Goal: Task Accomplishment & Management: Use online tool/utility

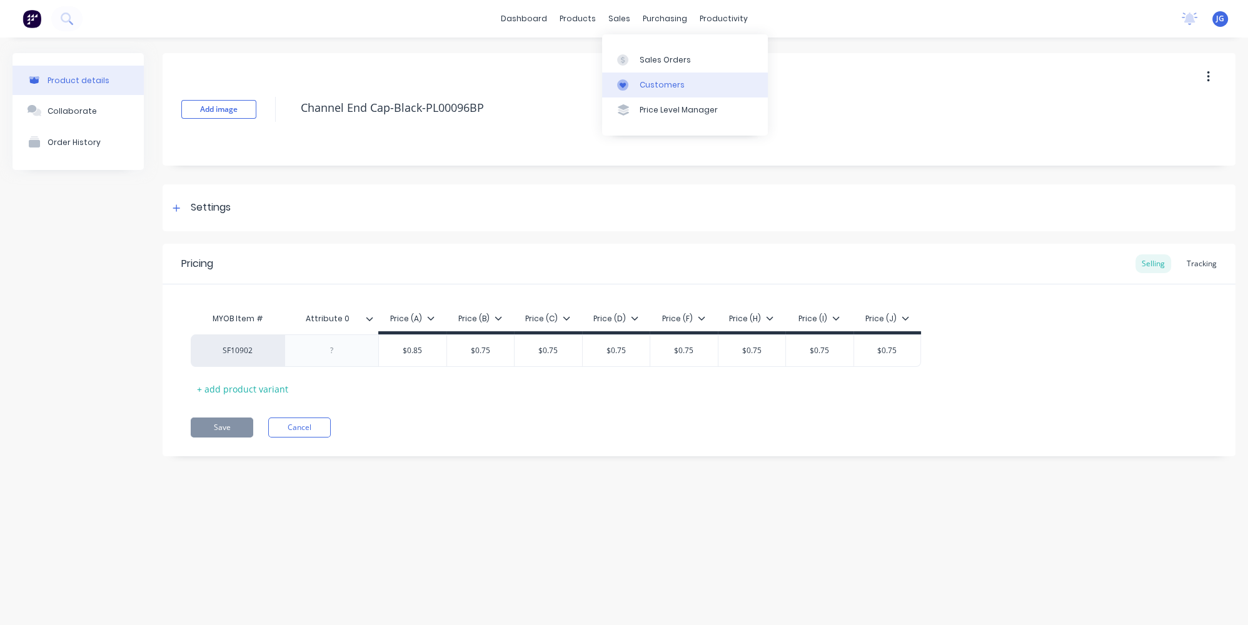
click at [632, 81] on div at bounding box center [626, 84] width 19 height 11
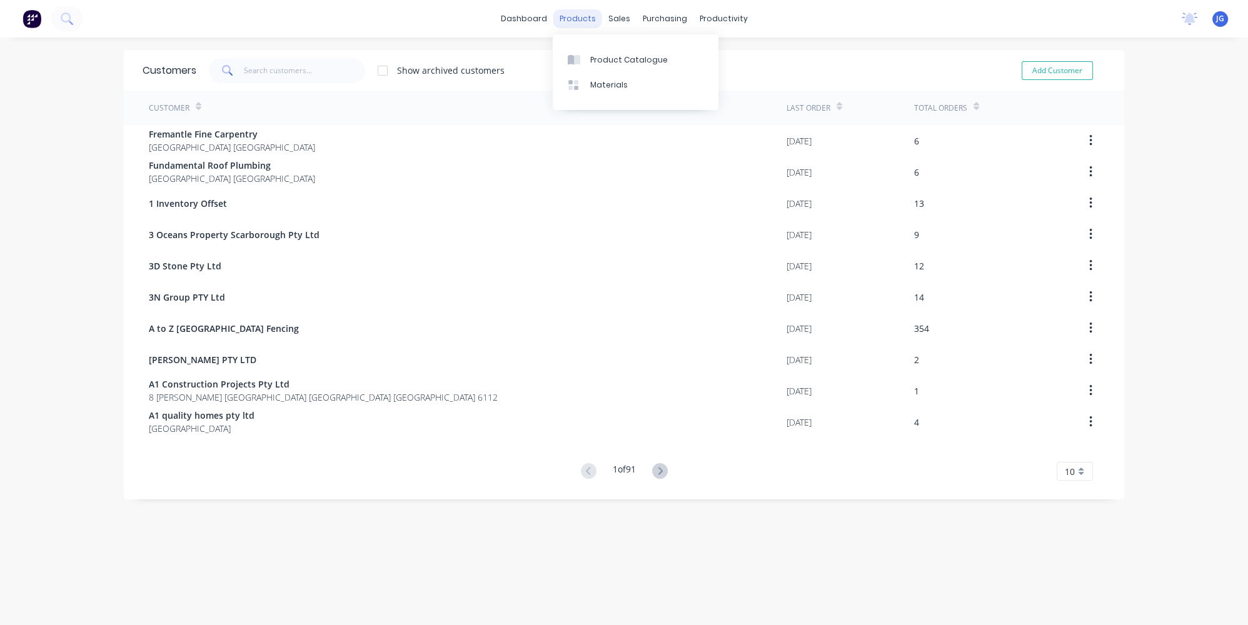
click at [584, 19] on div "products" at bounding box center [578, 18] width 49 height 19
click at [569, 18] on div "products" at bounding box center [578, 18] width 49 height 19
click at [595, 65] on link "Product Catalogue" at bounding box center [636, 59] width 166 height 25
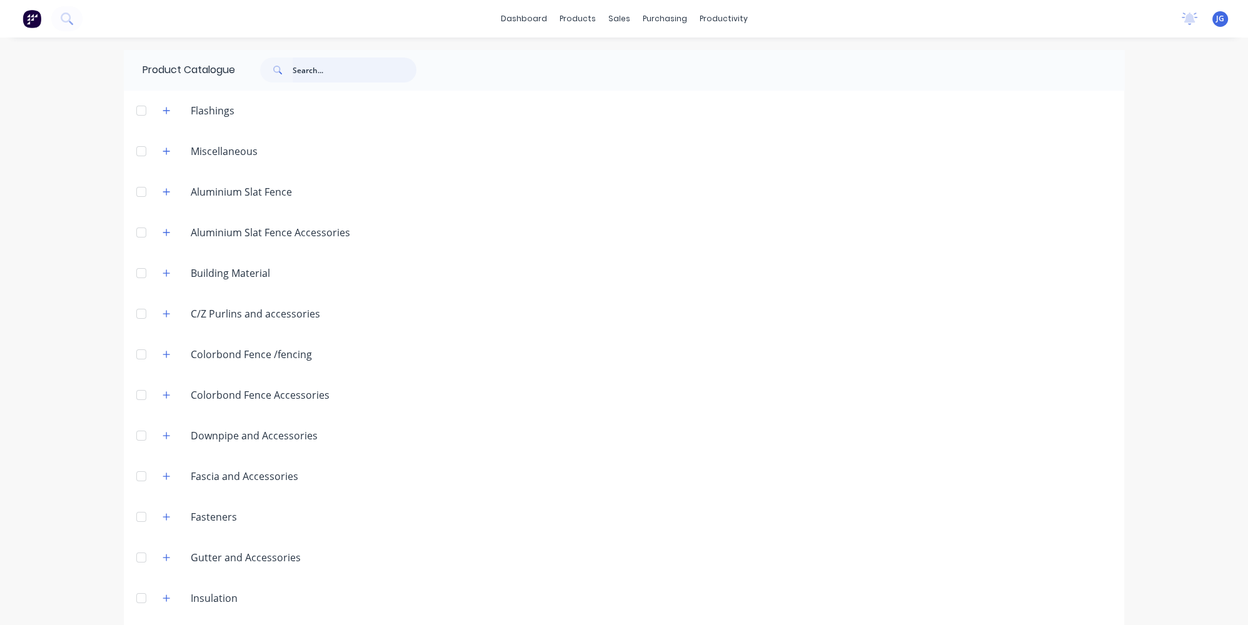
click at [293, 67] on input "text" at bounding box center [355, 70] width 124 height 25
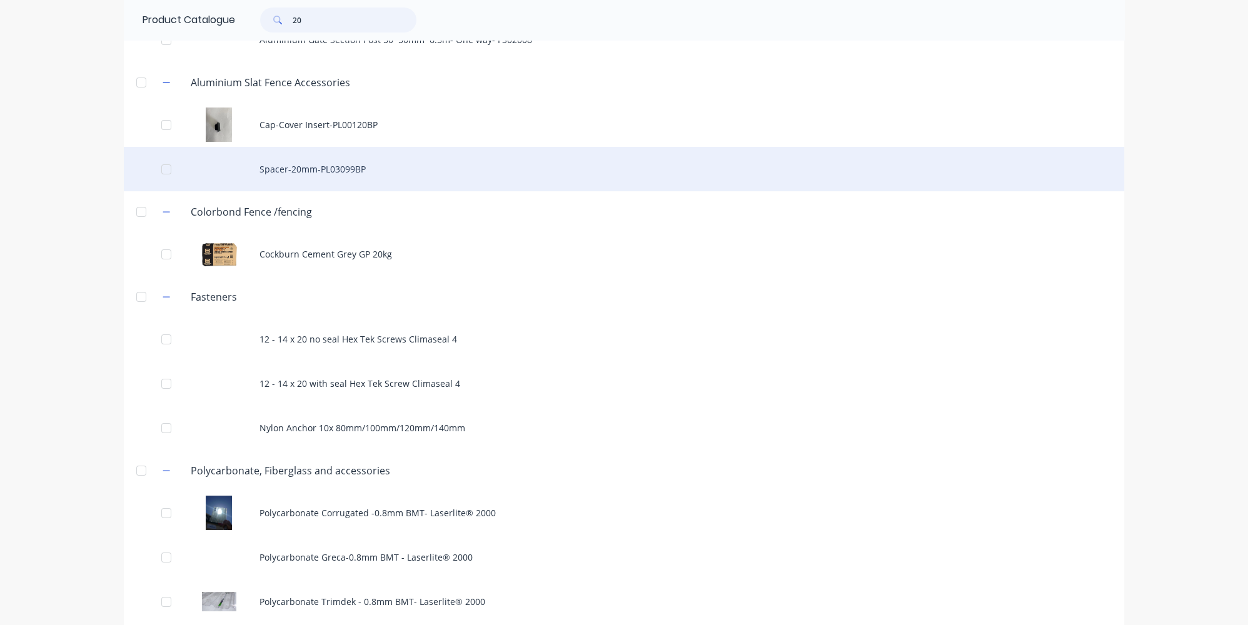
scroll to position [113, 0]
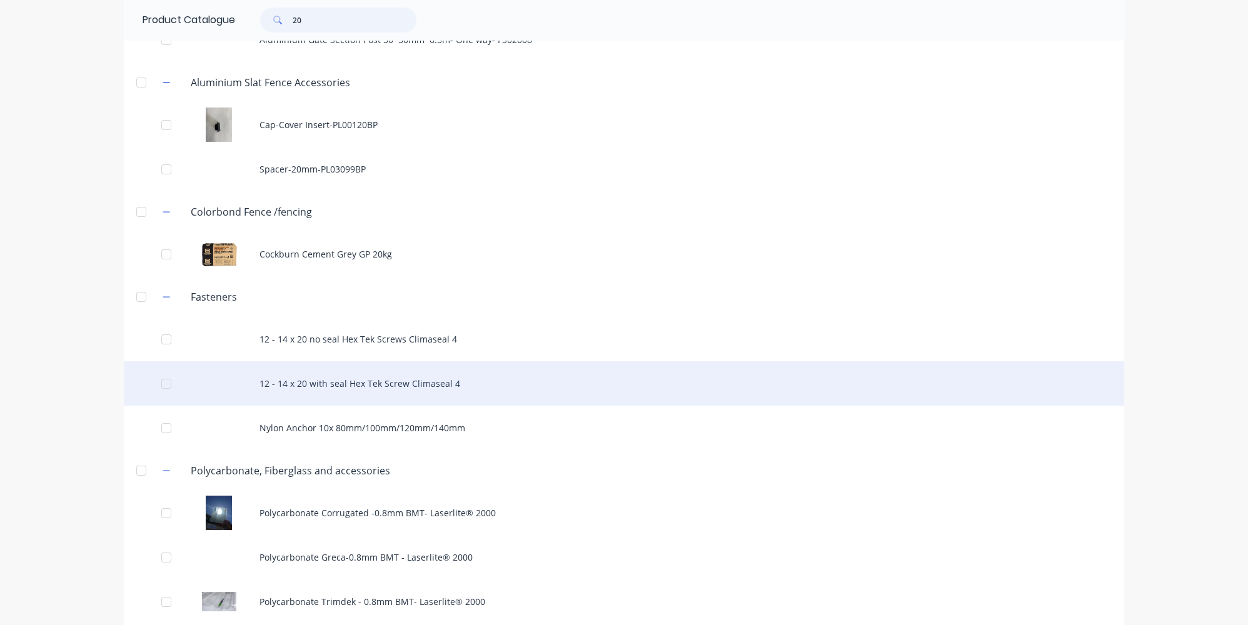
type input "20"
click at [324, 386] on div "12 - 14 x 20 with seal Hex Tek Screw Climaseal 4" at bounding box center [624, 383] width 1001 height 44
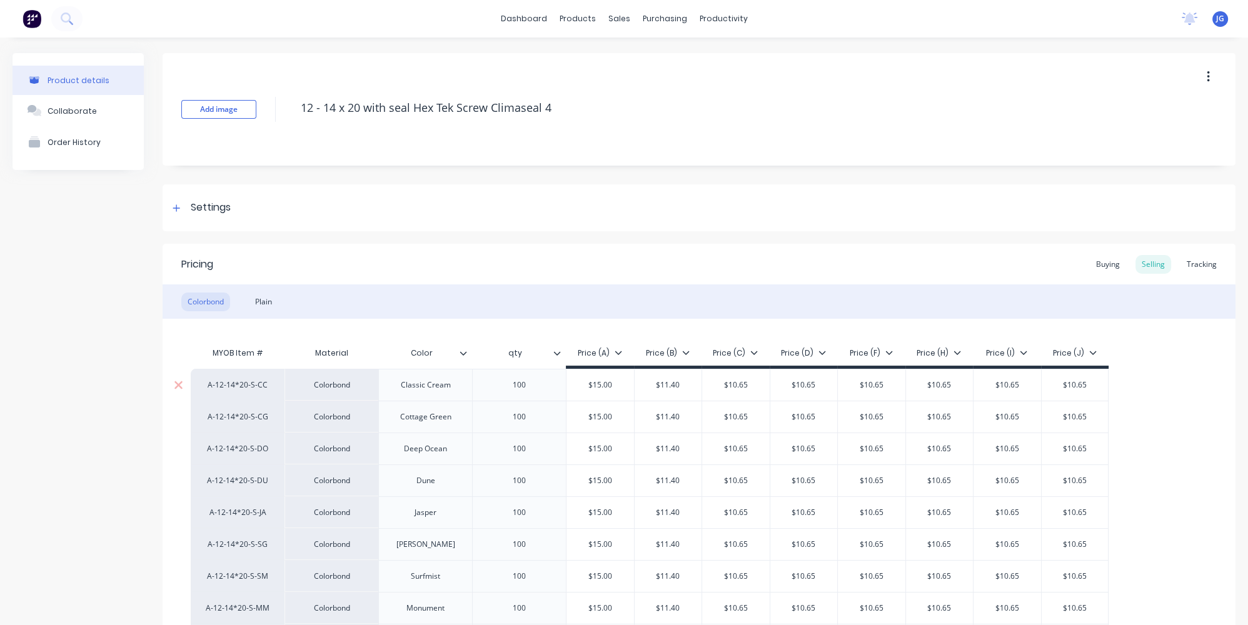
type textarea "x"
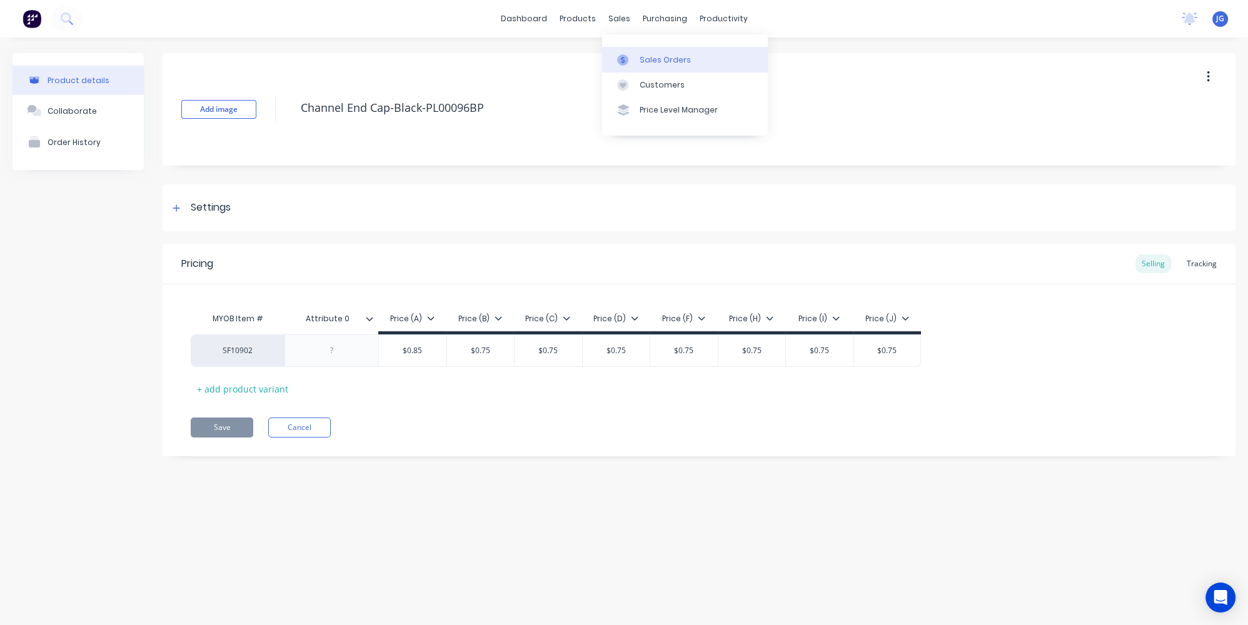
click at [642, 52] on link "Sales Orders" at bounding box center [685, 59] width 166 height 25
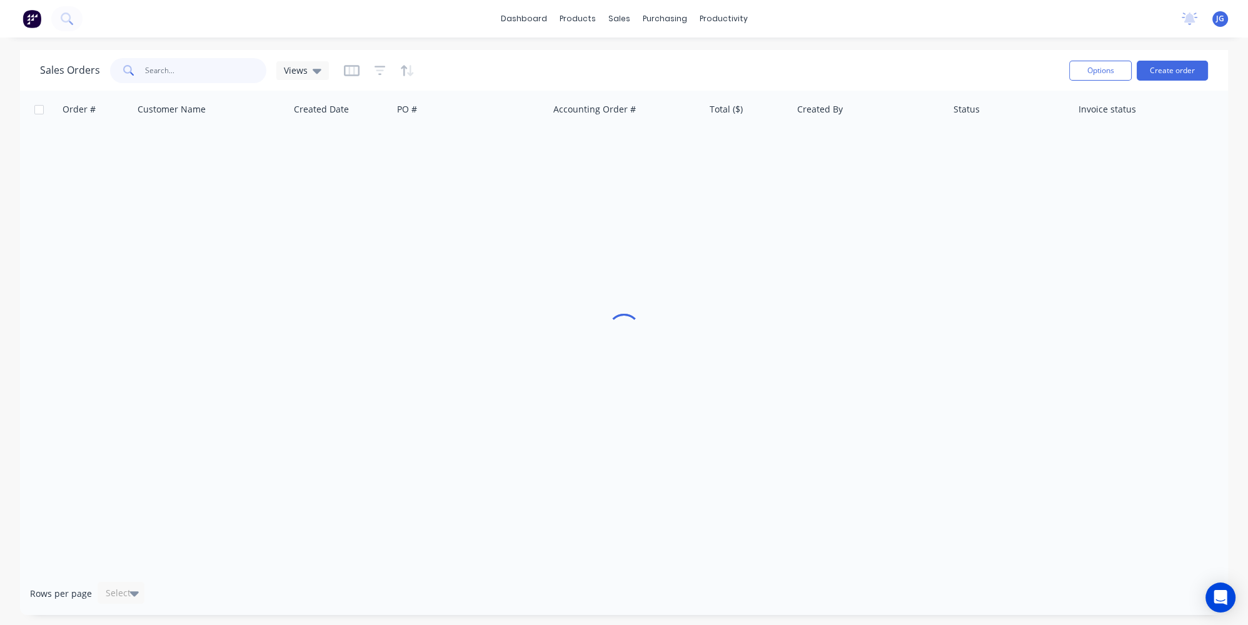
click at [162, 69] on input "text" at bounding box center [206, 70] width 122 height 25
click at [166, 71] on input "4706606173" at bounding box center [206, 70] width 122 height 25
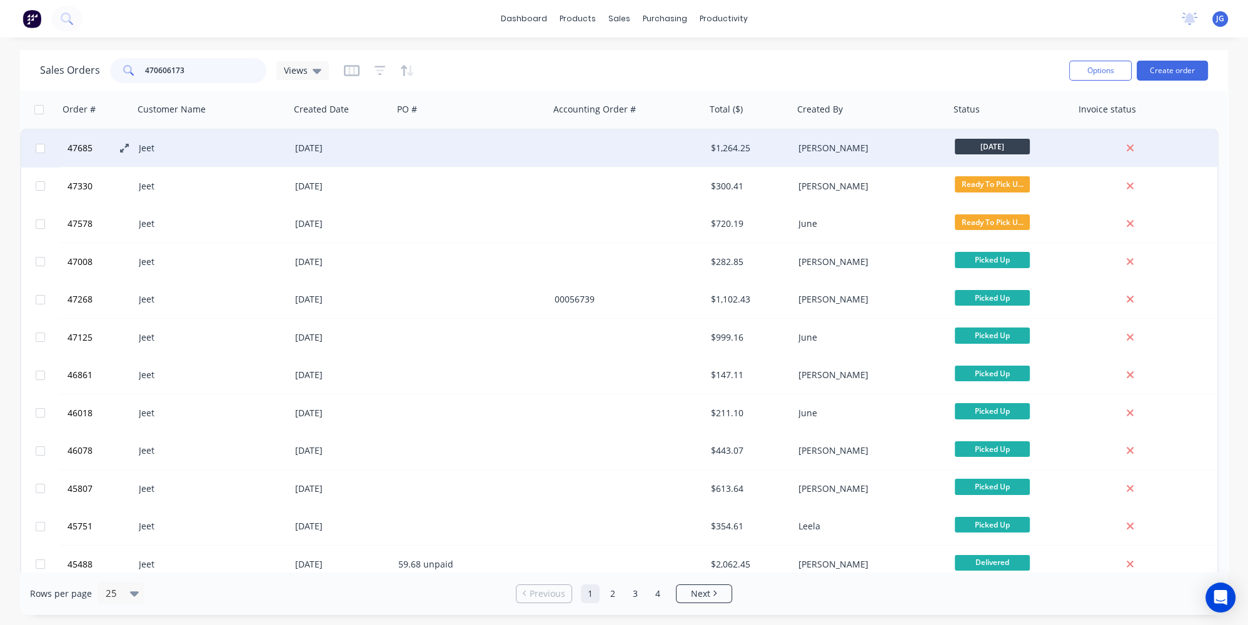
type input "470606173"
click at [123, 151] on icon at bounding box center [124, 148] width 9 height 9
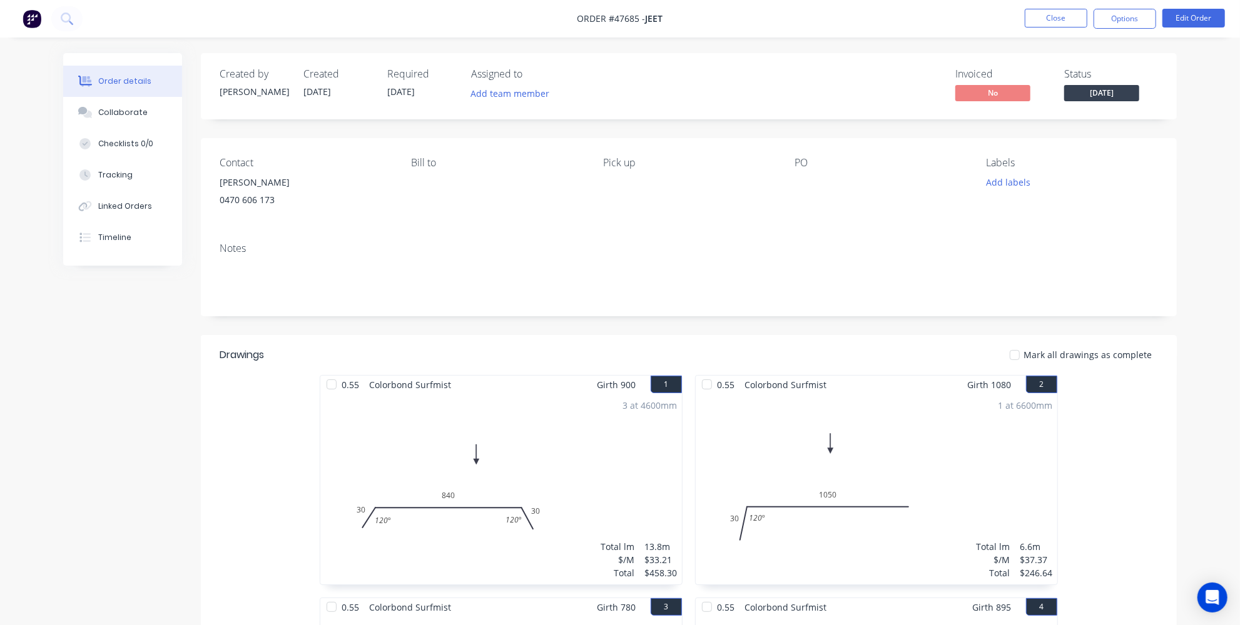
click at [132, 389] on div "Created by Cathy Created 06/08/25 Required 13/08/25 Assigned to Add team member…" at bounding box center [619, 548] width 1113 height 990
click at [108, 207] on div "Linked Orders" at bounding box center [125, 206] width 54 height 11
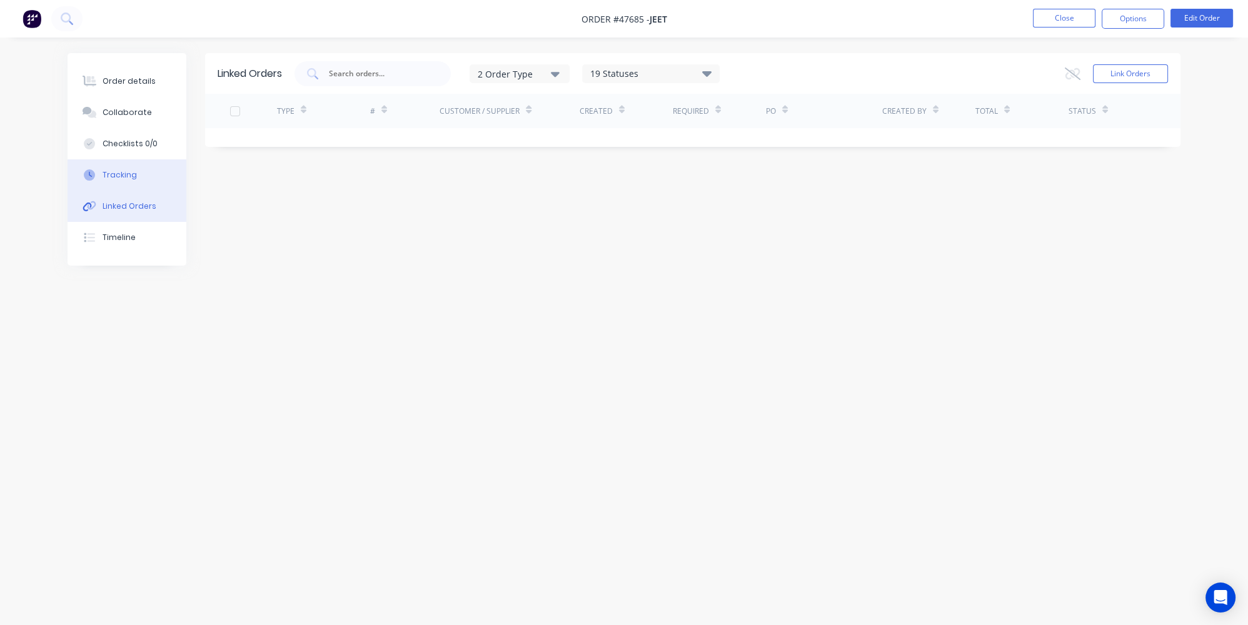
click at [137, 177] on button "Tracking" at bounding box center [127, 174] width 119 height 31
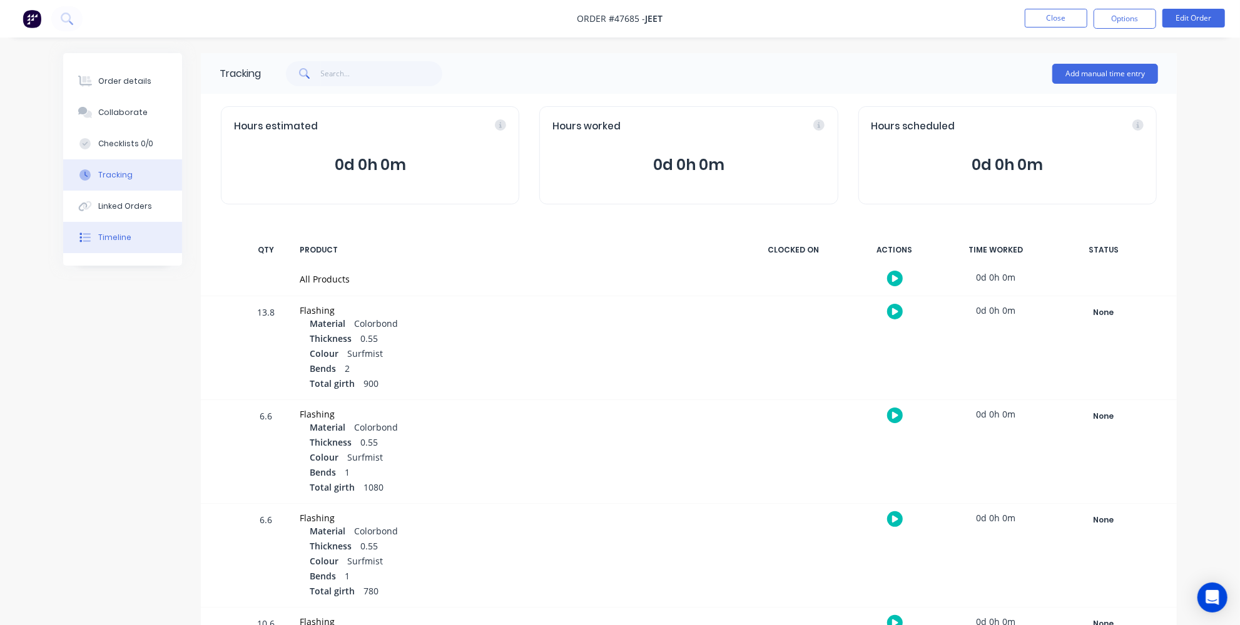
click at [132, 240] on button "Timeline" at bounding box center [122, 237] width 119 height 31
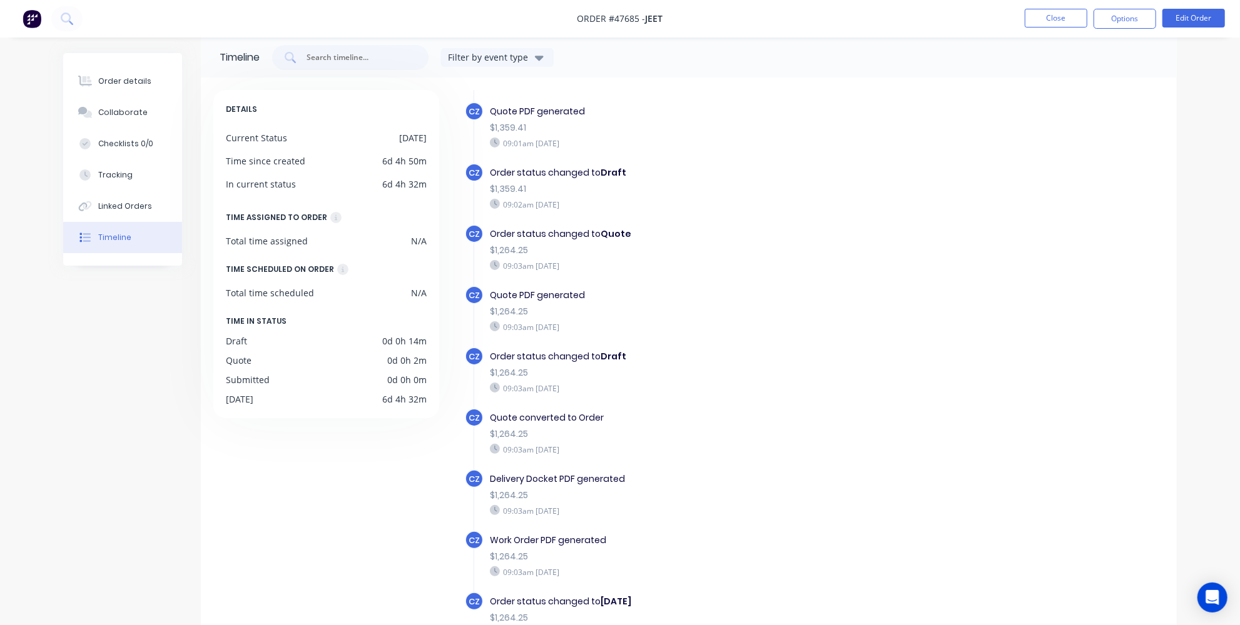
scroll to position [94, 0]
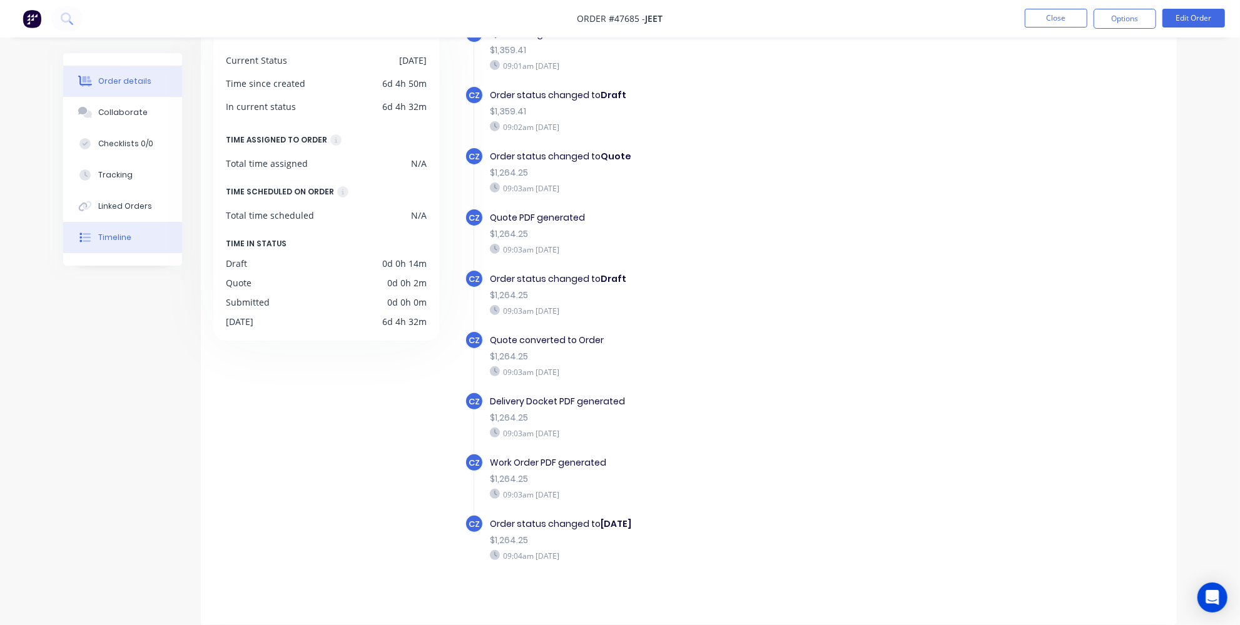
click at [80, 83] on icon at bounding box center [85, 81] width 14 height 10
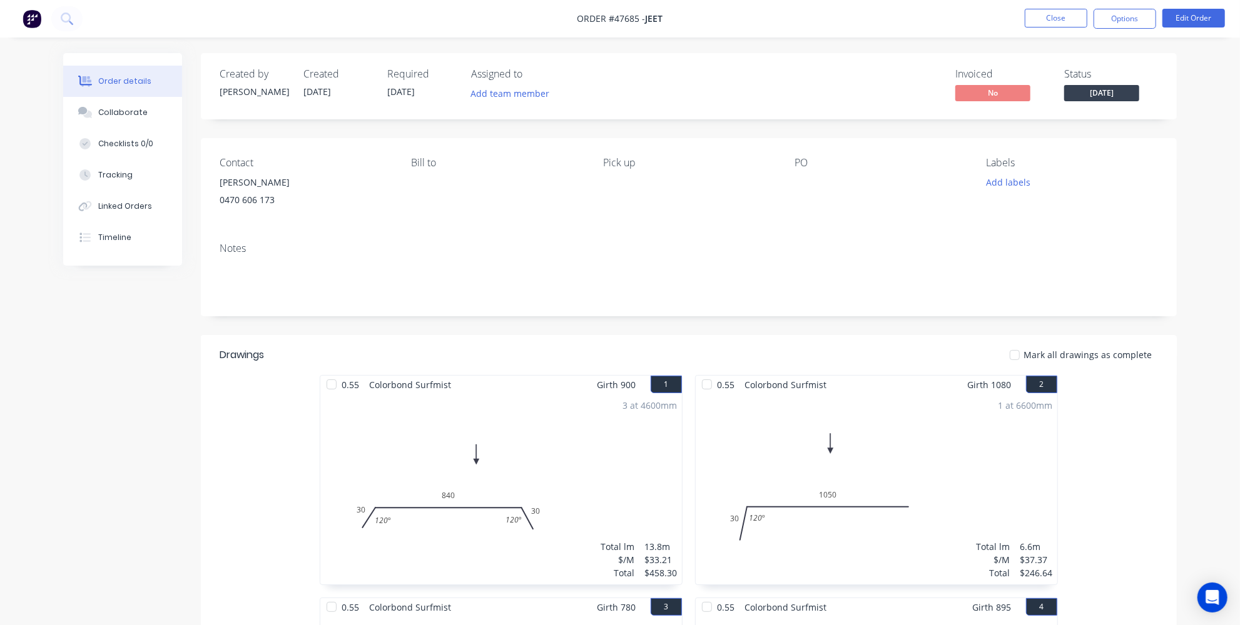
click at [188, 396] on div "Created by Cathy Created 06/08/25 Required 13/08/25 Assigned to Add team member…" at bounding box center [619, 548] width 1113 height 990
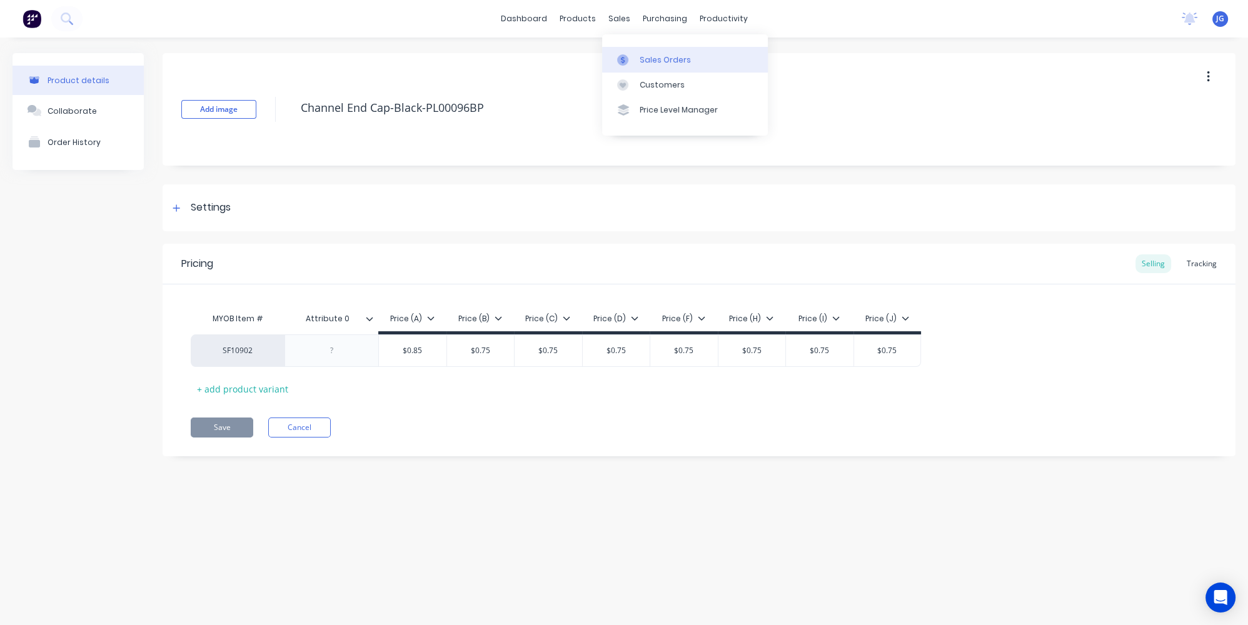
click at [639, 58] on link "Sales Orders" at bounding box center [685, 59] width 166 height 25
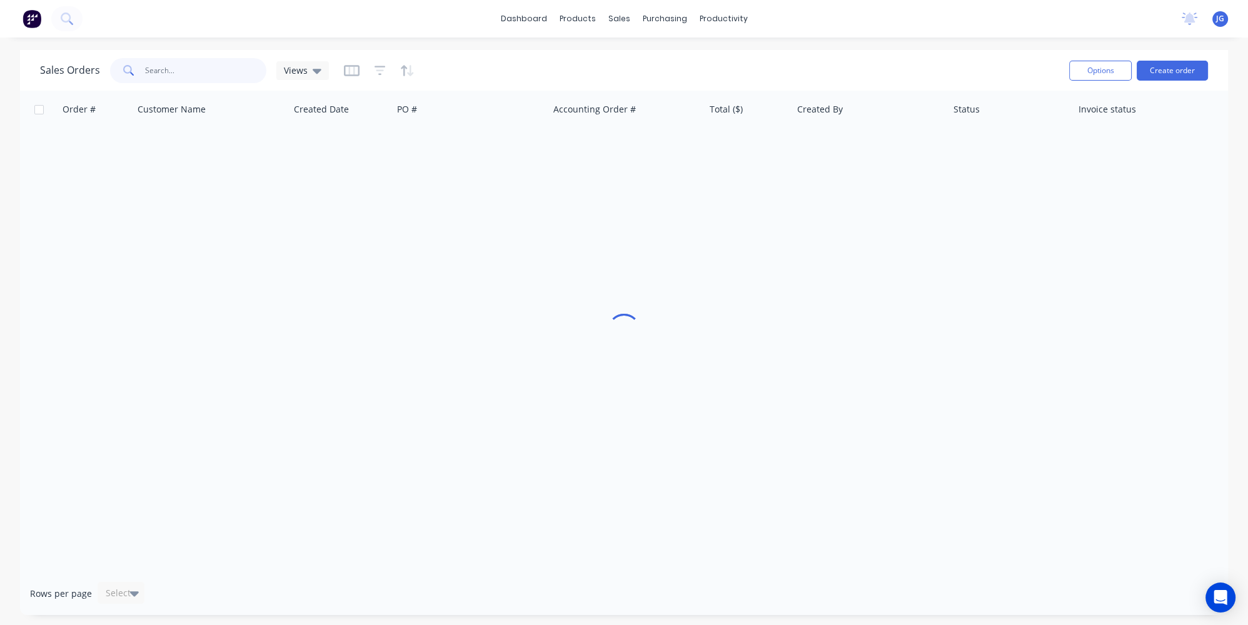
click at [163, 73] on input "text" at bounding box center [206, 70] width 122 height 25
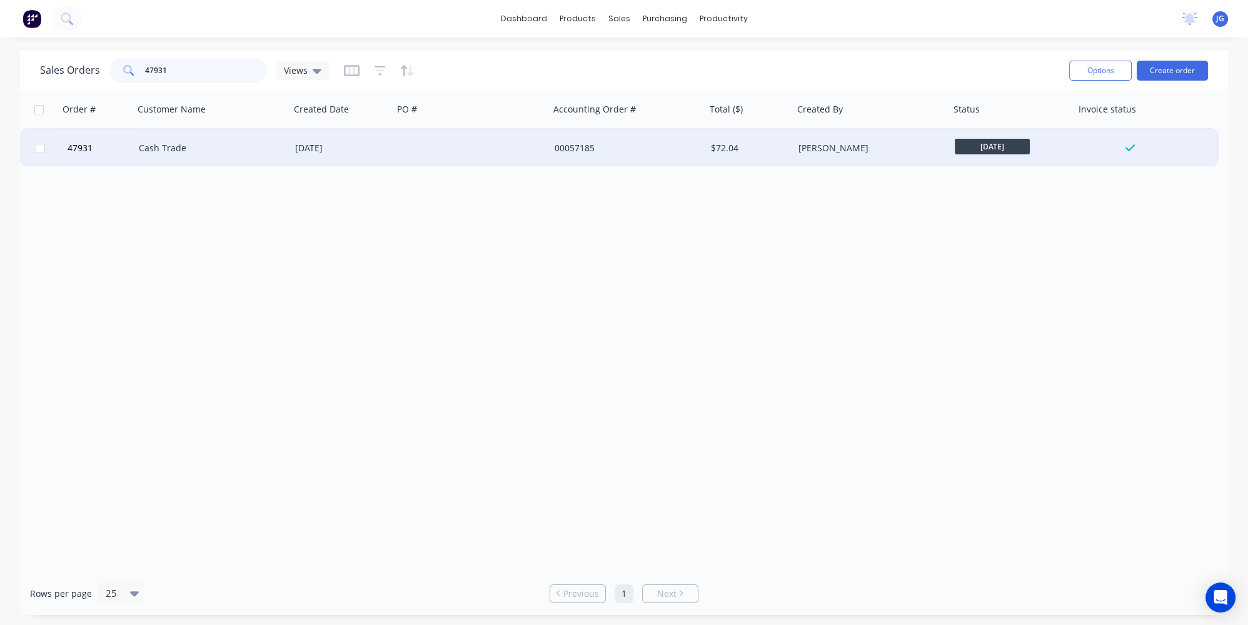
type input "47931"
click at [185, 144] on div "Cash Trade" at bounding box center [208, 148] width 139 height 13
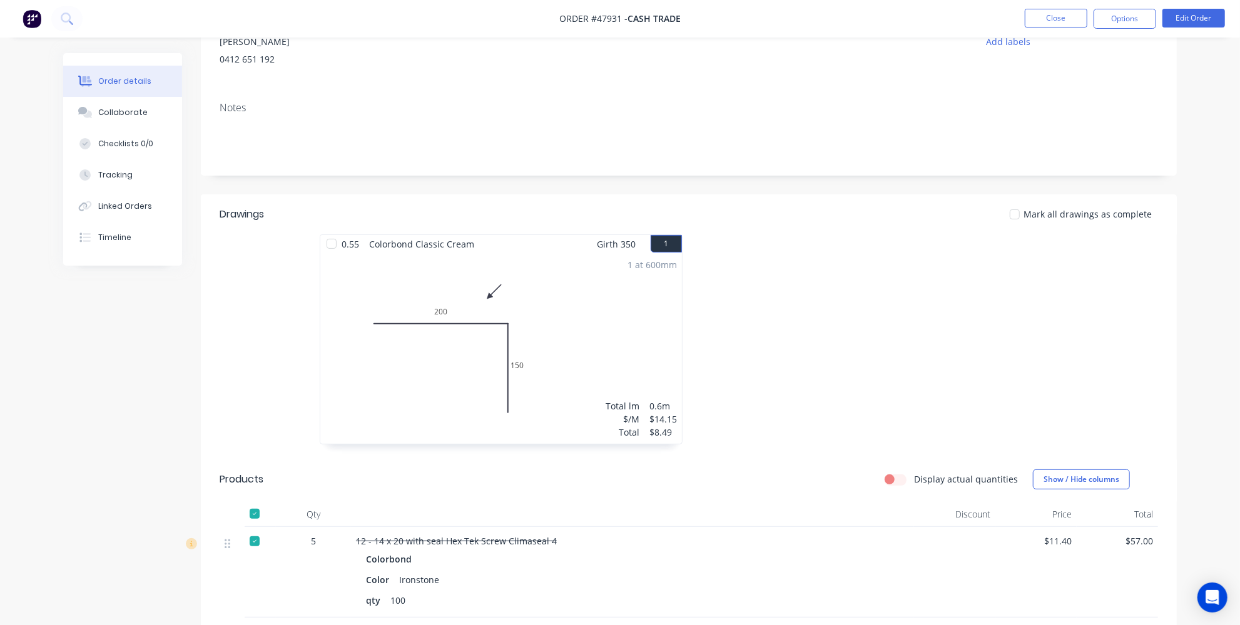
scroll to position [284, 0]
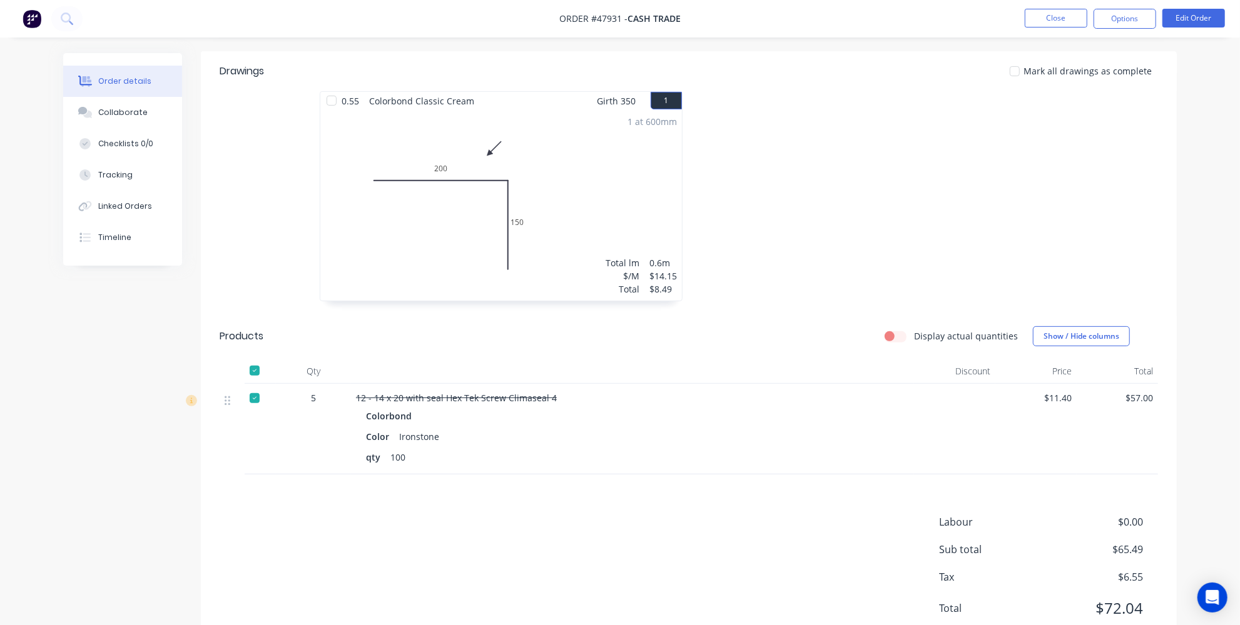
click at [552, 206] on div "1 at 600mm Total lm $/M Total 0.6m $14.15 $8.49" at bounding box center [500, 205] width 361 height 191
click at [1188, 14] on button "Edit Order" at bounding box center [1193, 18] width 63 height 19
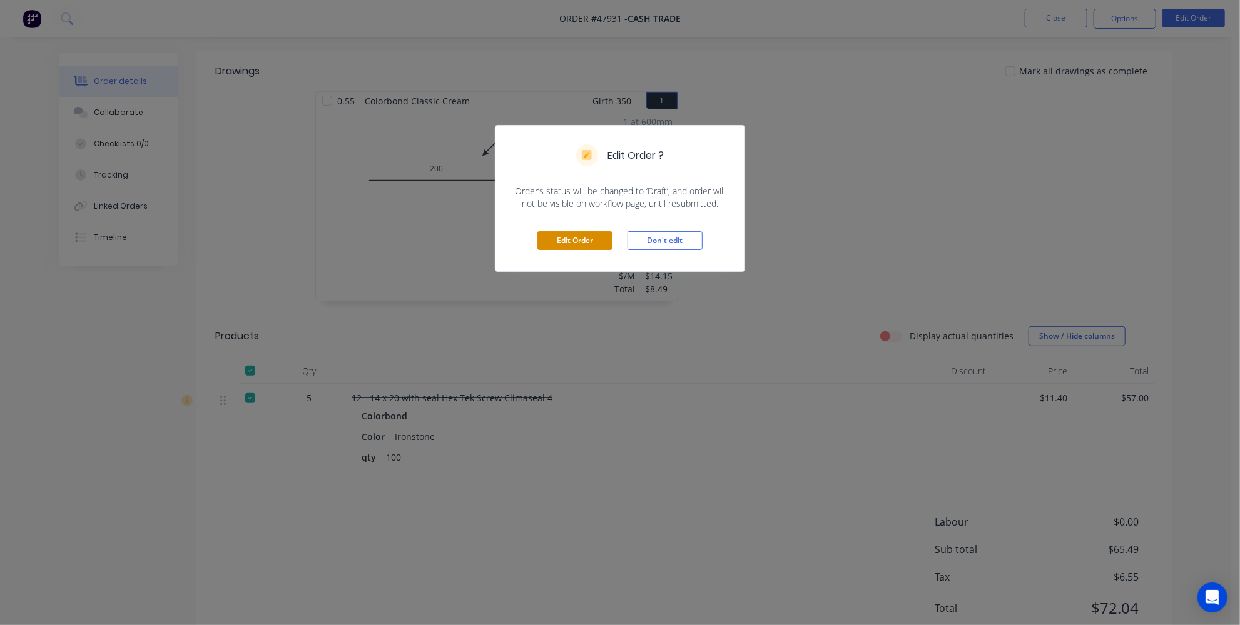
click at [581, 234] on button "Edit Order" at bounding box center [574, 240] width 75 height 19
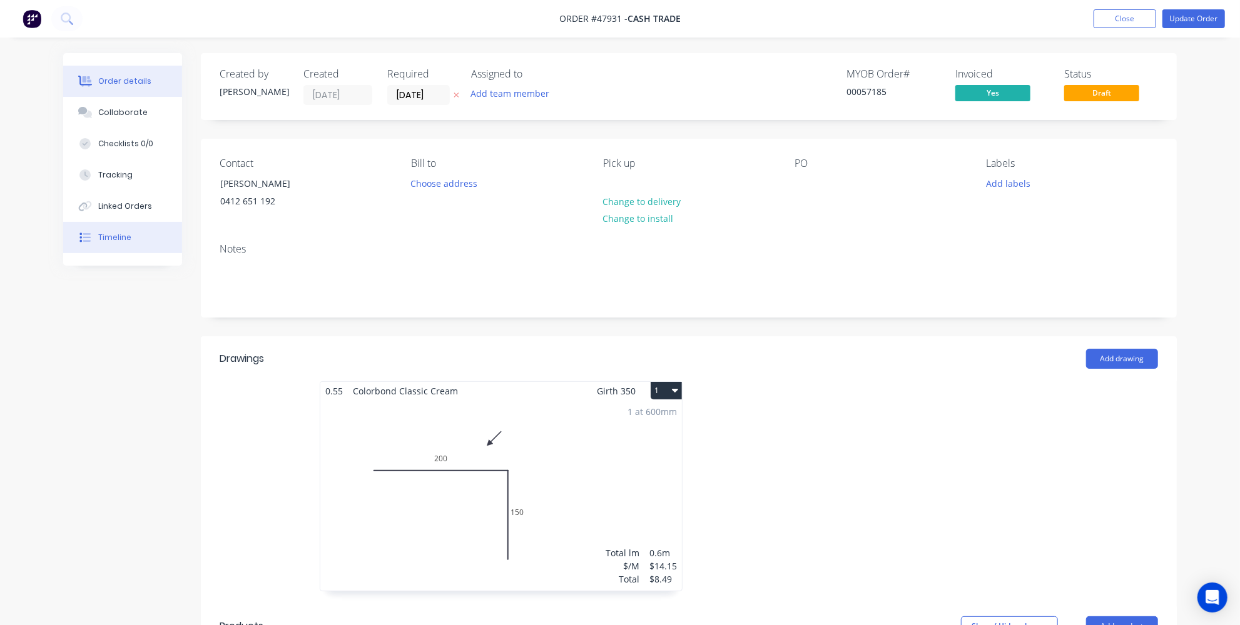
click at [109, 235] on div "Timeline" at bounding box center [114, 237] width 33 height 11
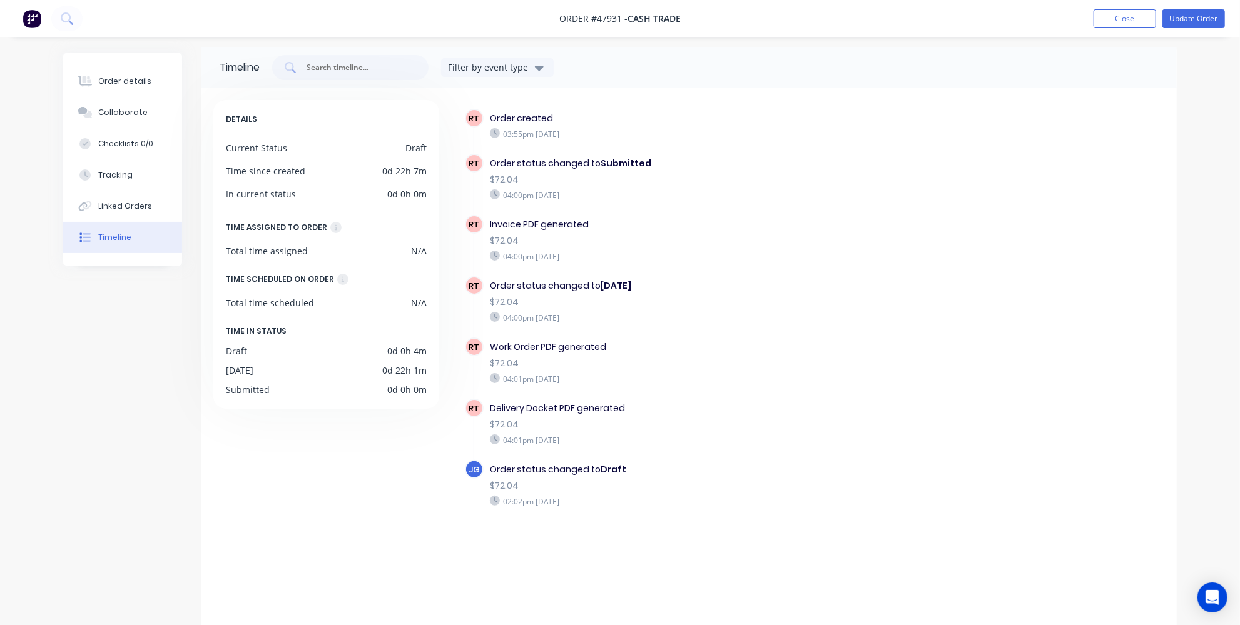
scroll to position [13, 0]
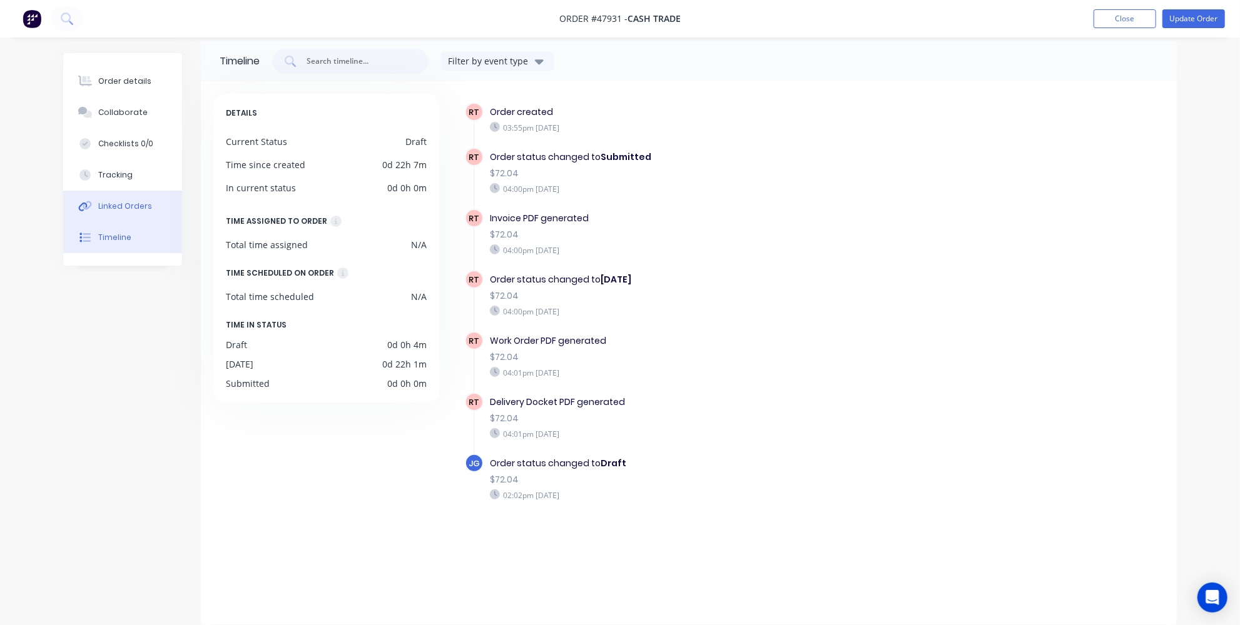
click at [126, 216] on button "Linked Orders" at bounding box center [122, 206] width 119 height 31
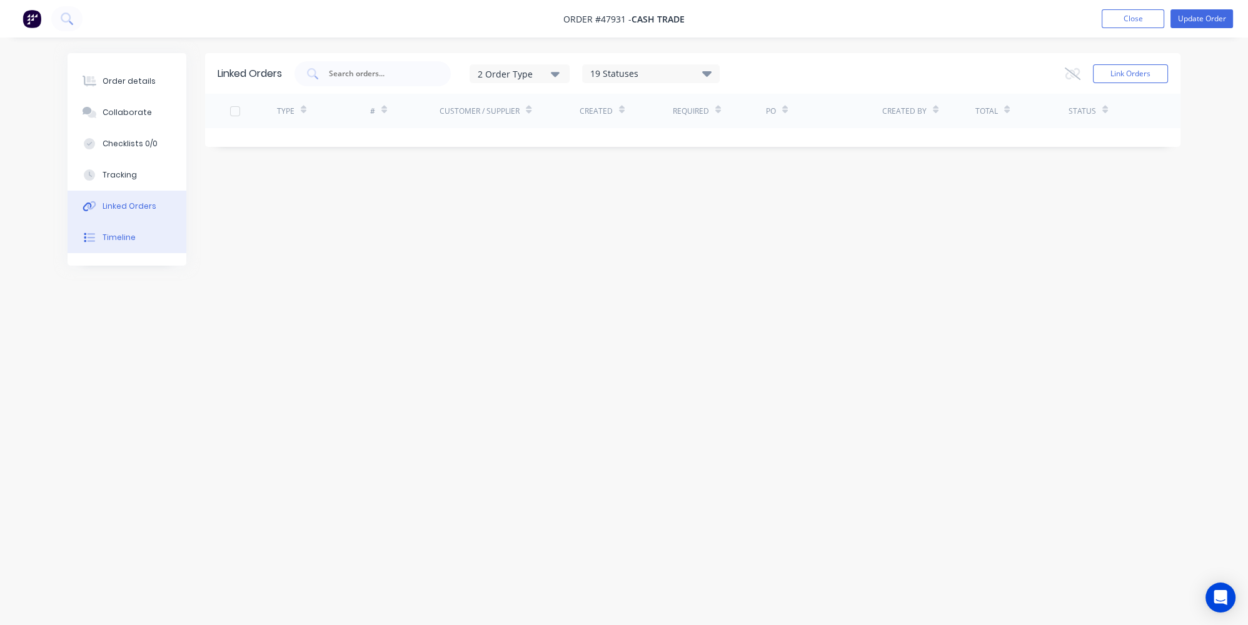
click at [89, 247] on button "Timeline" at bounding box center [127, 237] width 119 height 31
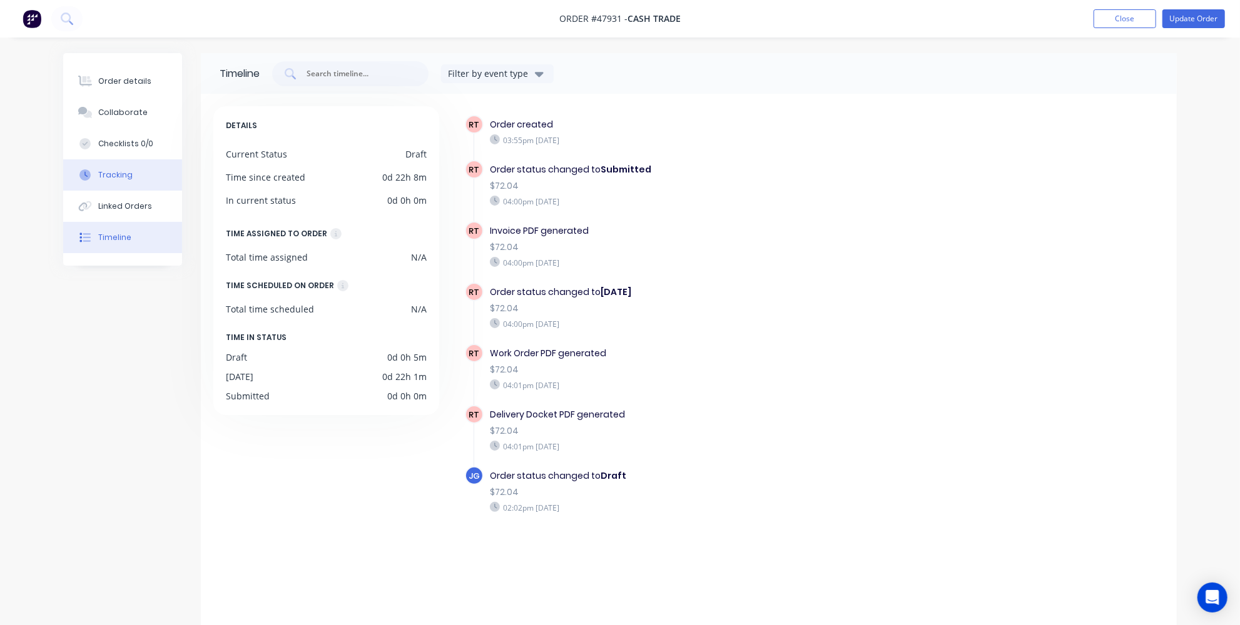
click at [101, 186] on button "Tracking" at bounding box center [122, 174] width 119 height 31
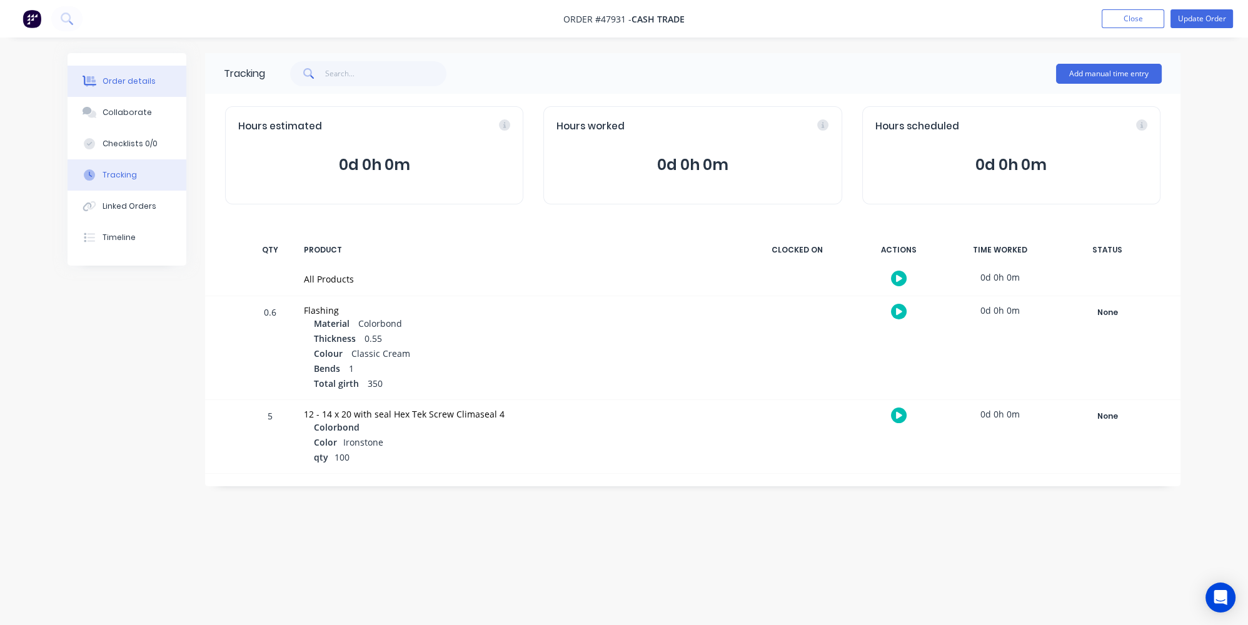
click at [129, 78] on div "Order details" at bounding box center [129, 81] width 53 height 11
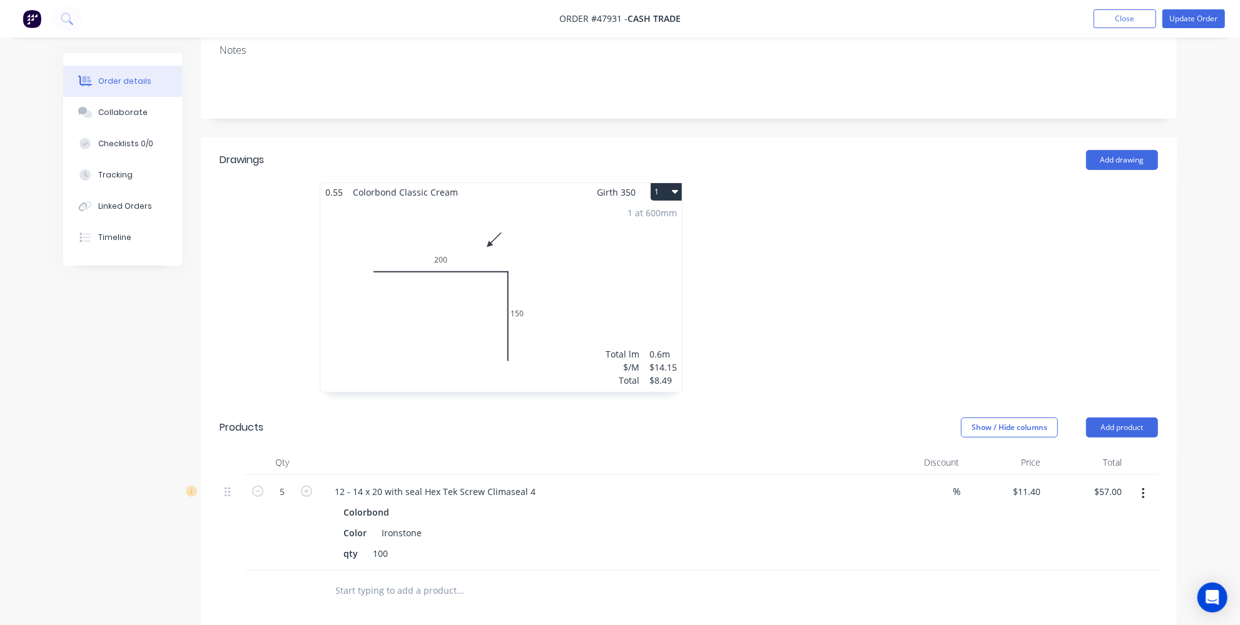
scroll to position [227, 0]
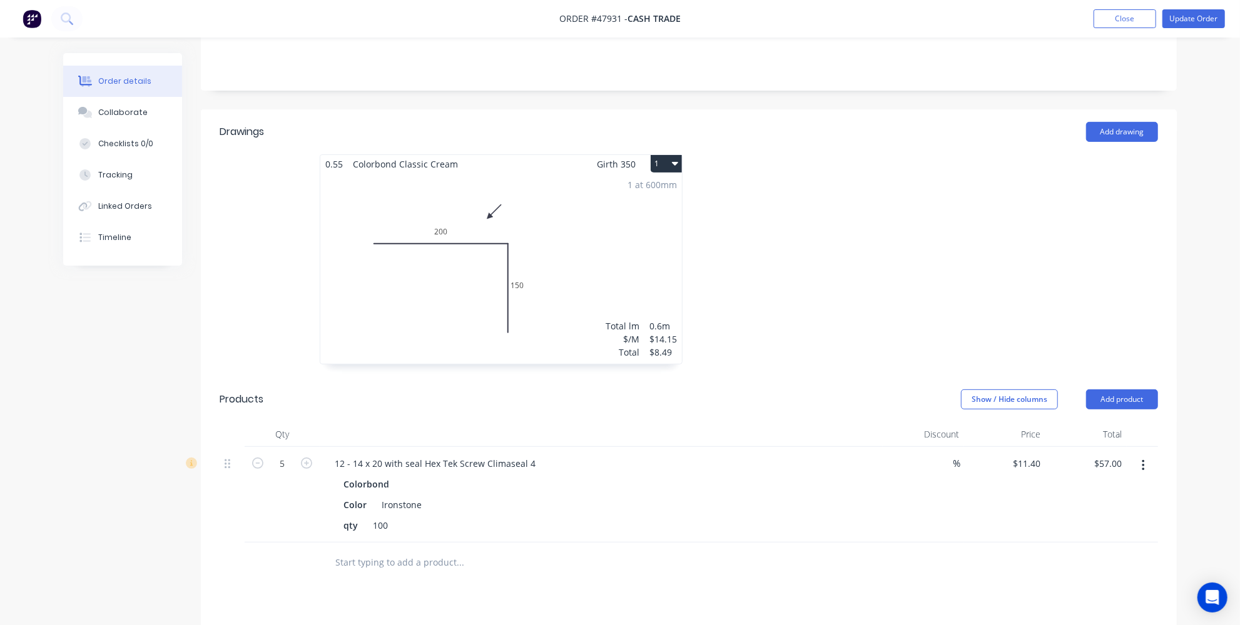
click at [454, 240] on div "1 at 600mm Total lm $/M Total 0.6m $14.15 $8.49" at bounding box center [500, 268] width 361 height 191
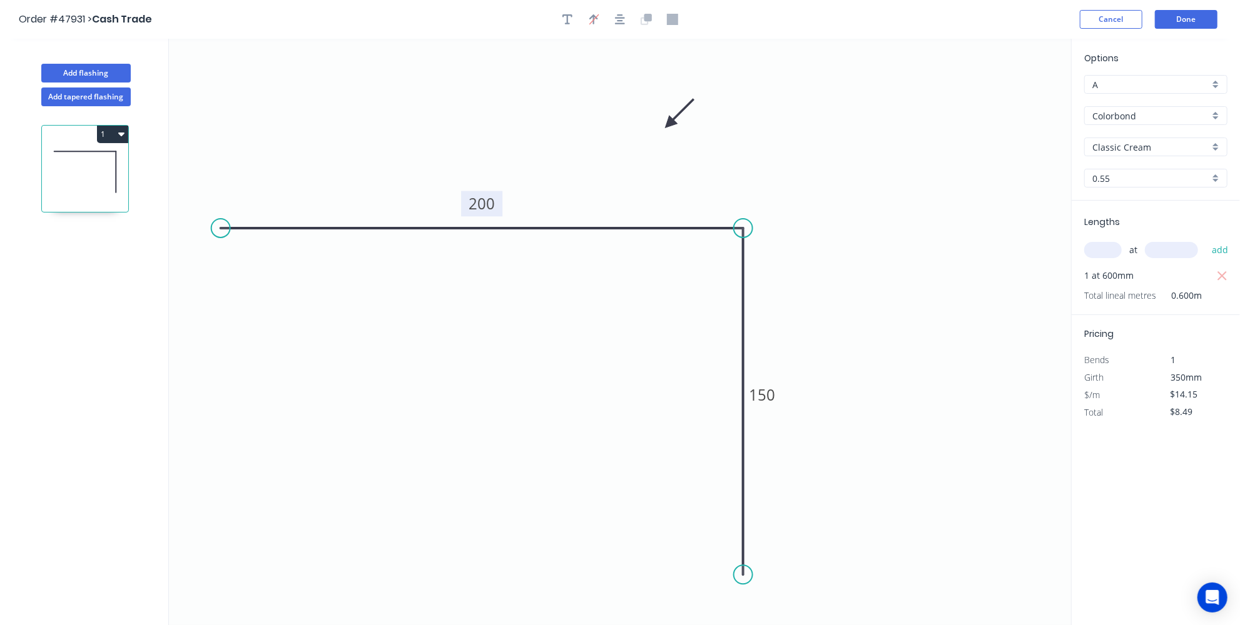
click at [485, 205] on tspan "200" at bounding box center [481, 203] width 26 height 21
click at [815, 140] on icon "0 195 150" at bounding box center [620, 332] width 902 height 587
click at [1190, 13] on button "Done" at bounding box center [1186, 19] width 63 height 19
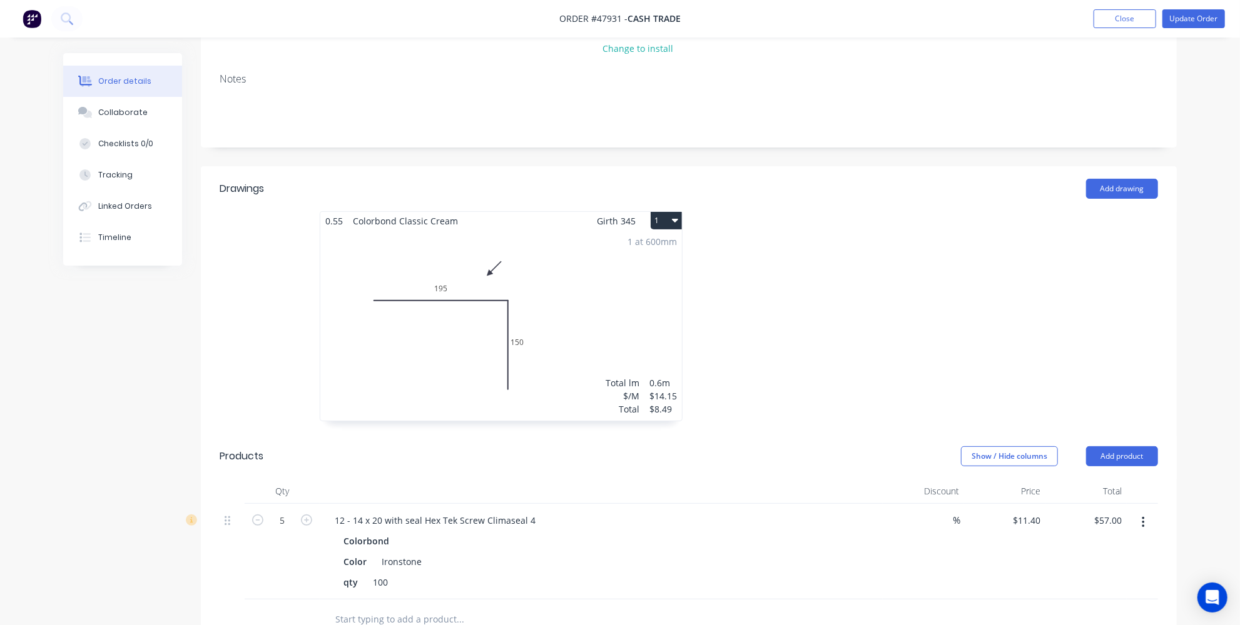
click at [508, 340] on div "1 at 600mm Total lm $/M Total 0.6m $14.15 $8.49" at bounding box center [500, 325] width 361 height 191
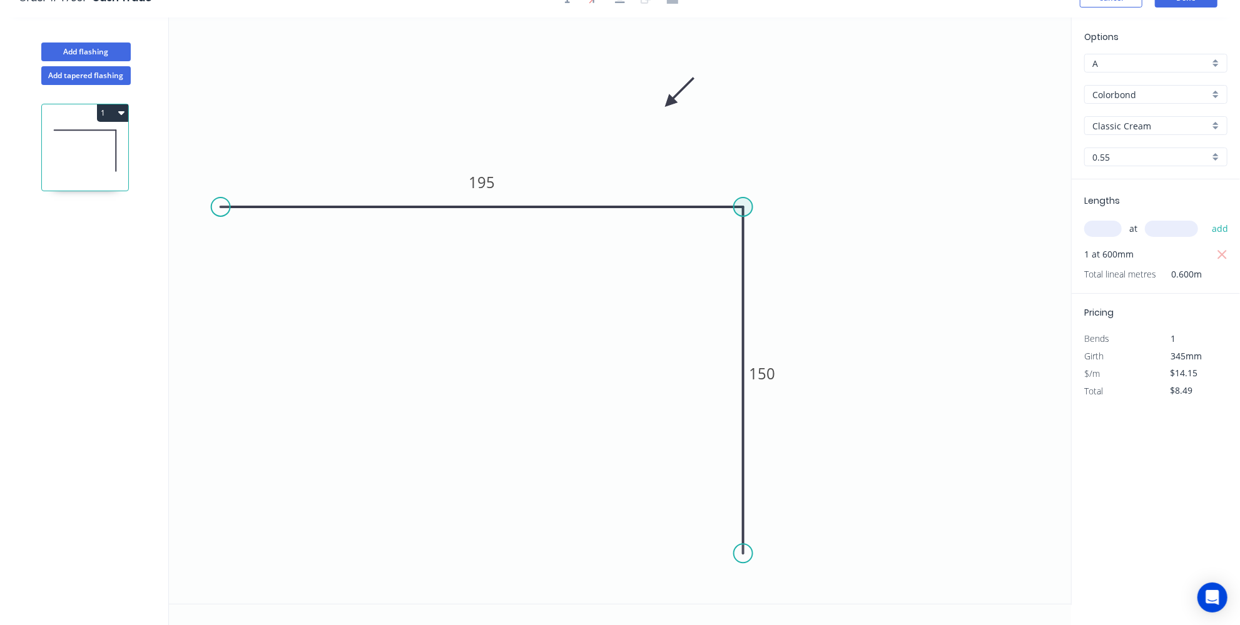
click at [739, 203] on circle at bounding box center [743, 207] width 19 height 19
click at [739, 207] on circle at bounding box center [743, 207] width 19 height 19
click at [758, 238] on div "Show angle" at bounding box center [800, 244] width 126 height 26
click at [726, 234] on tspan "º" at bounding box center [724, 228] width 6 height 21
click at [873, 189] on icon "0 195 150 90 º" at bounding box center [620, 311] width 902 height 587
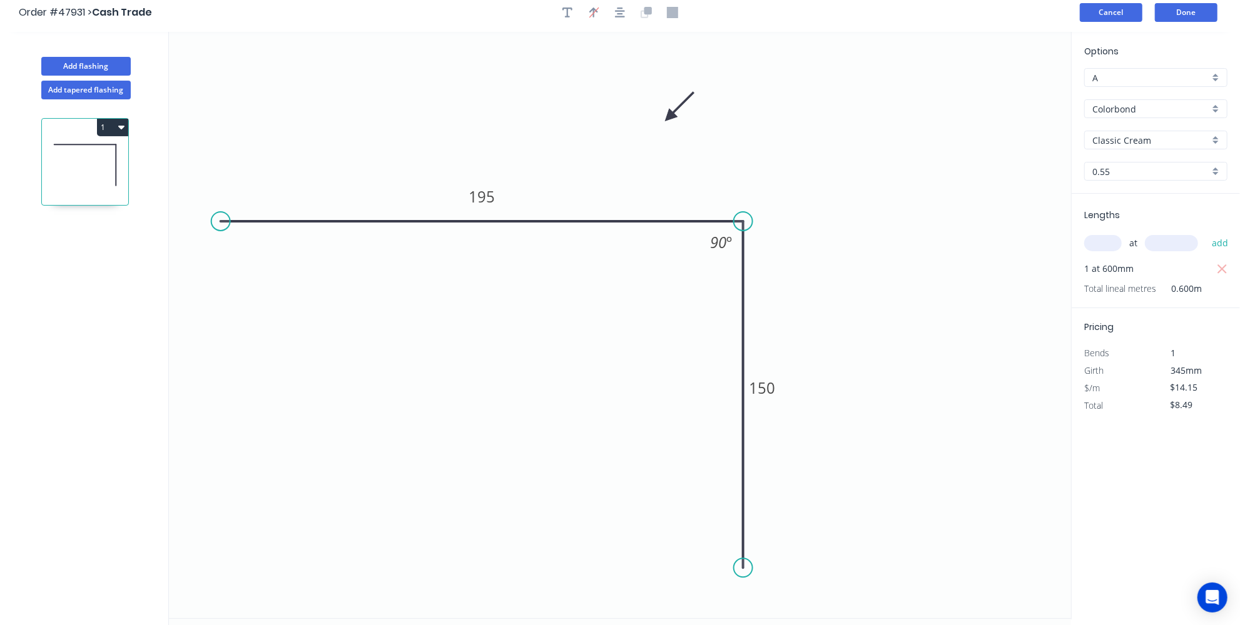
scroll to position [0, 0]
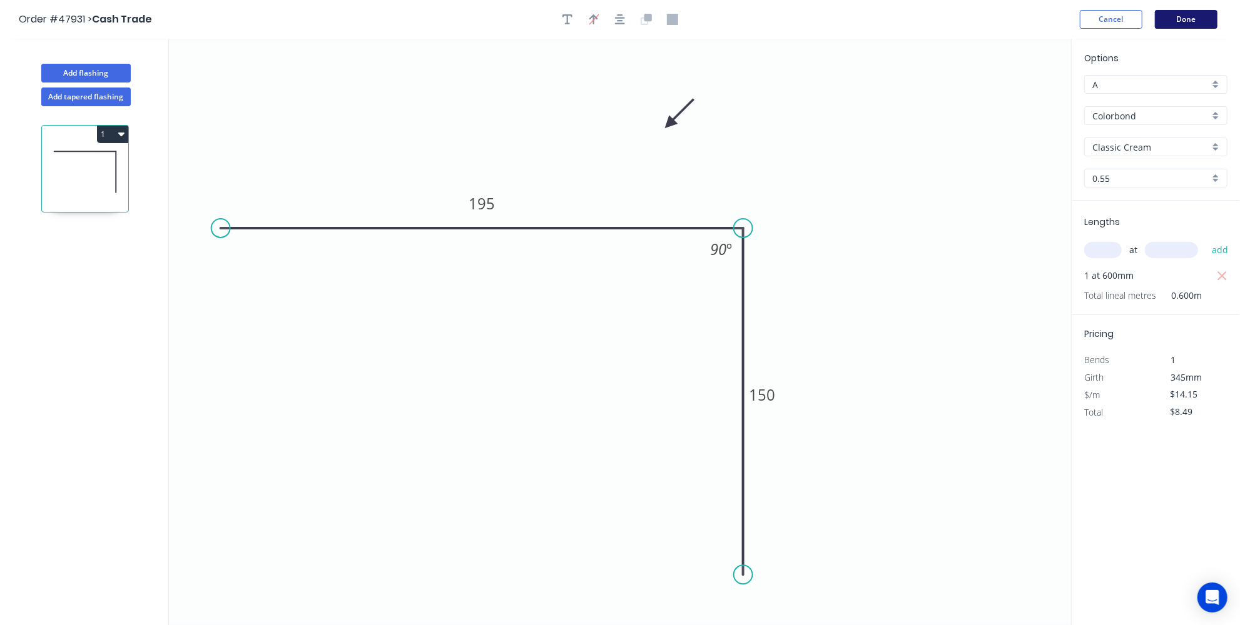
click at [1181, 23] on button "Done" at bounding box center [1186, 19] width 63 height 19
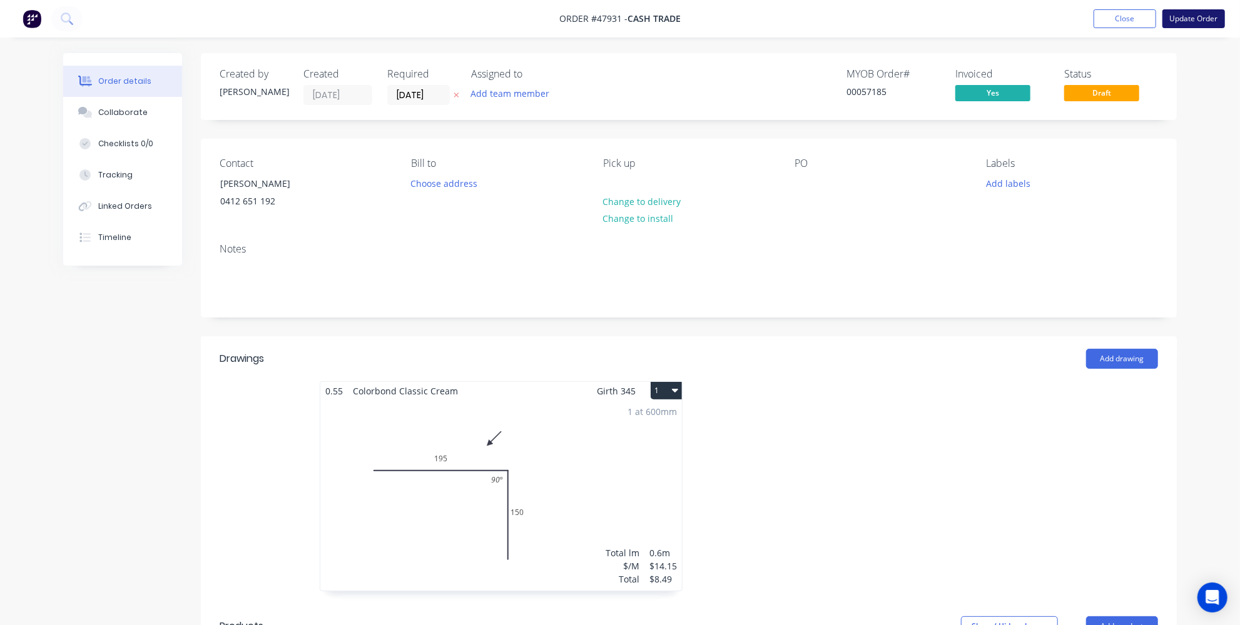
click at [1186, 17] on button "Update Order" at bounding box center [1193, 18] width 63 height 19
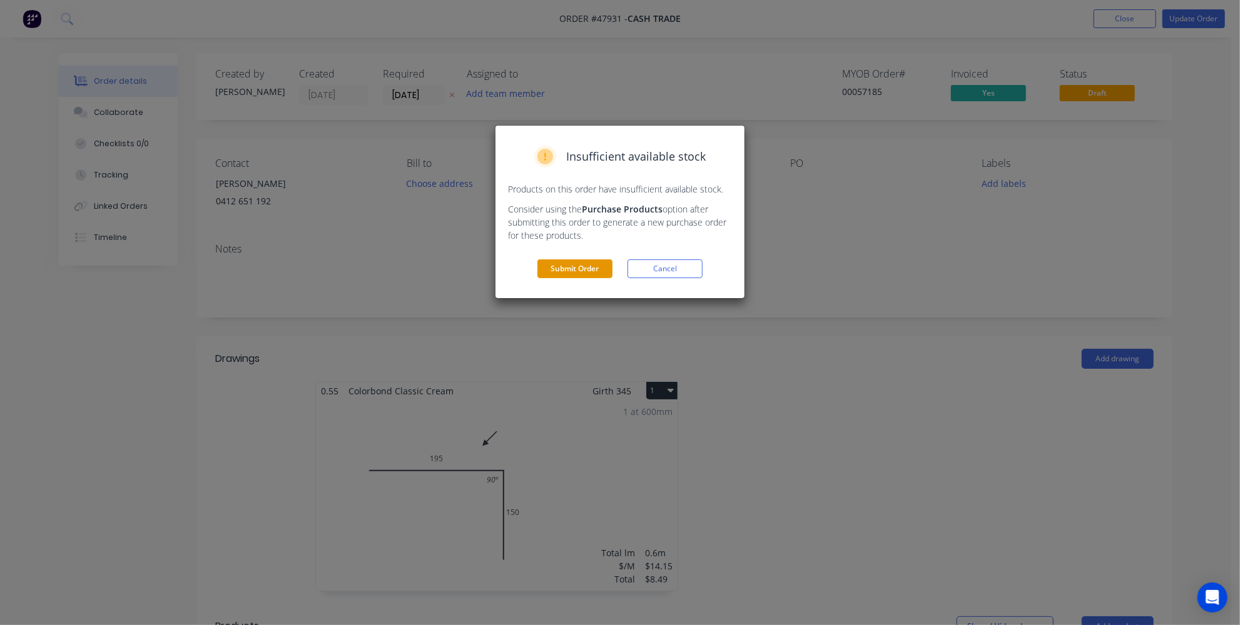
click at [607, 264] on button "Submit Order" at bounding box center [574, 269] width 75 height 19
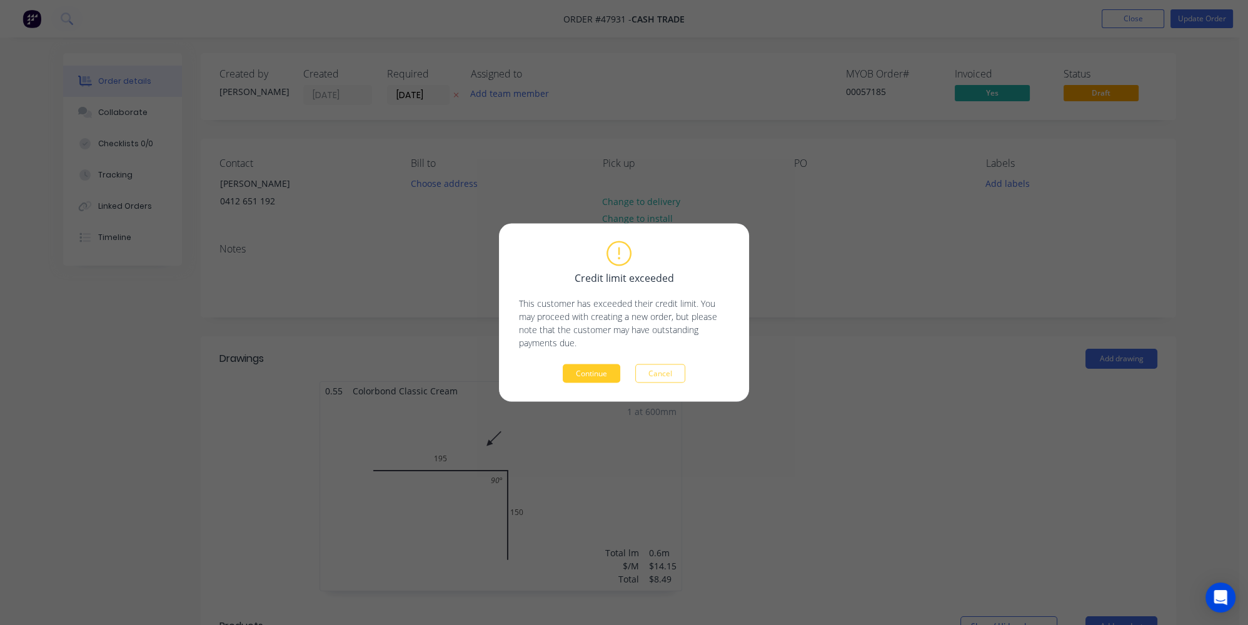
click at [595, 369] on button "Continue" at bounding box center [592, 374] width 58 height 19
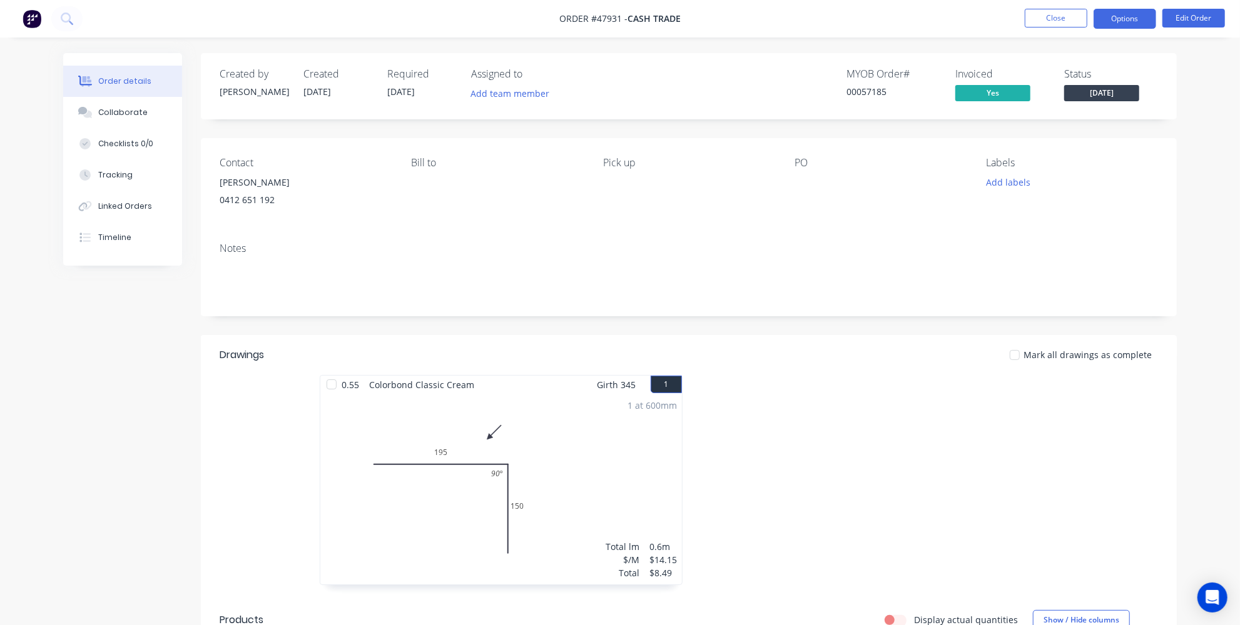
click at [1120, 16] on button "Options" at bounding box center [1124, 19] width 63 height 20
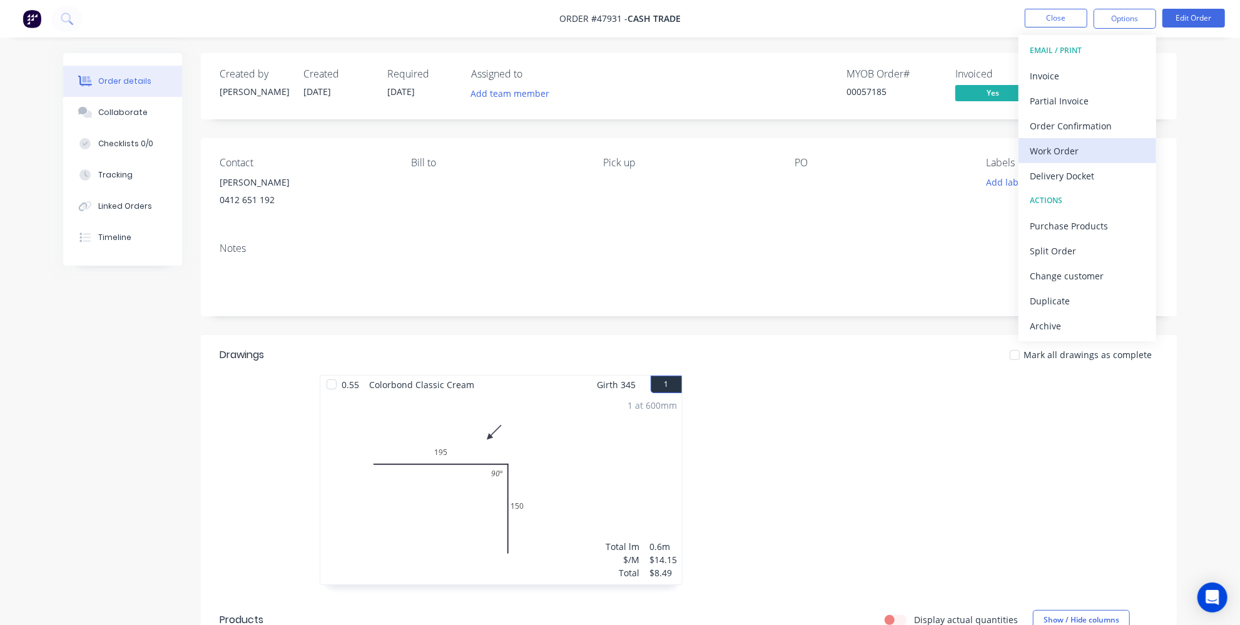
click at [1053, 151] on div "Work Order" at bounding box center [1086, 151] width 115 height 18
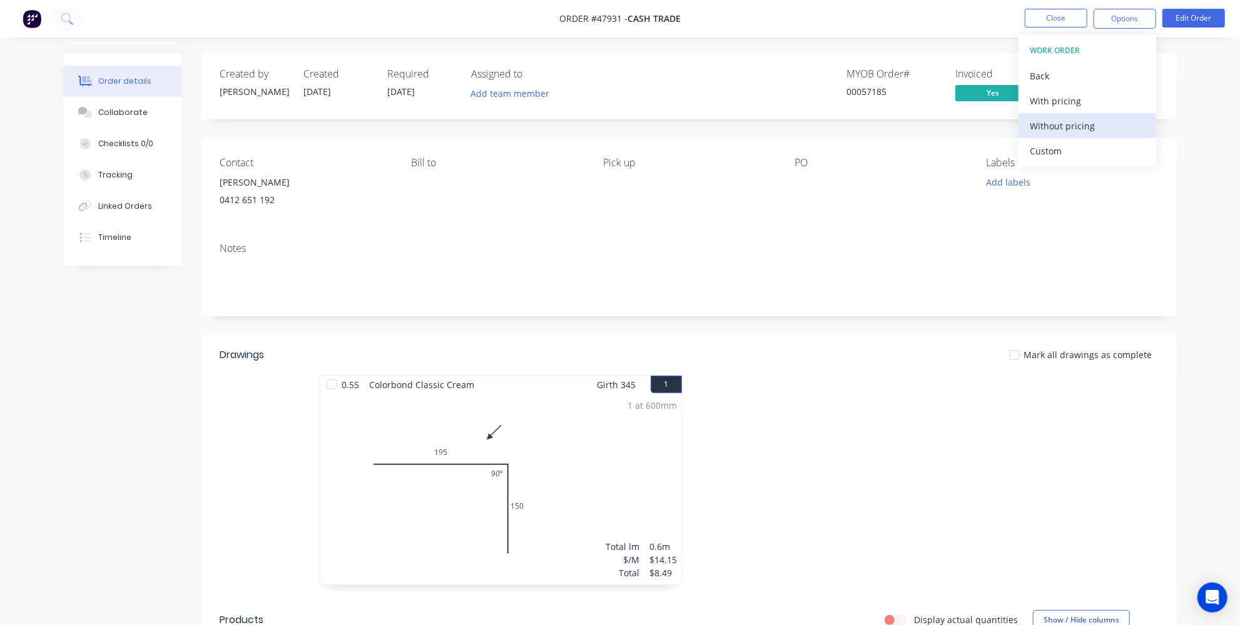
click at [1043, 128] on div "Without pricing" at bounding box center [1086, 126] width 115 height 18
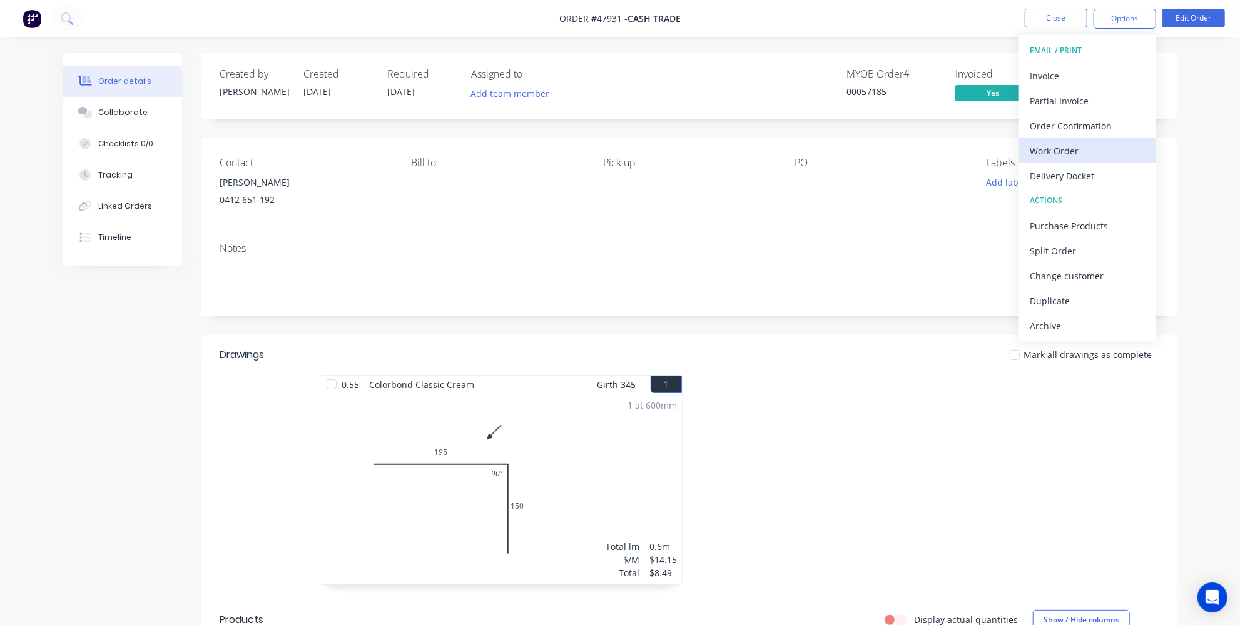
click at [1053, 148] on div "Work Order" at bounding box center [1086, 151] width 115 height 18
click at [1046, 147] on div "Custom" at bounding box center [1086, 151] width 115 height 18
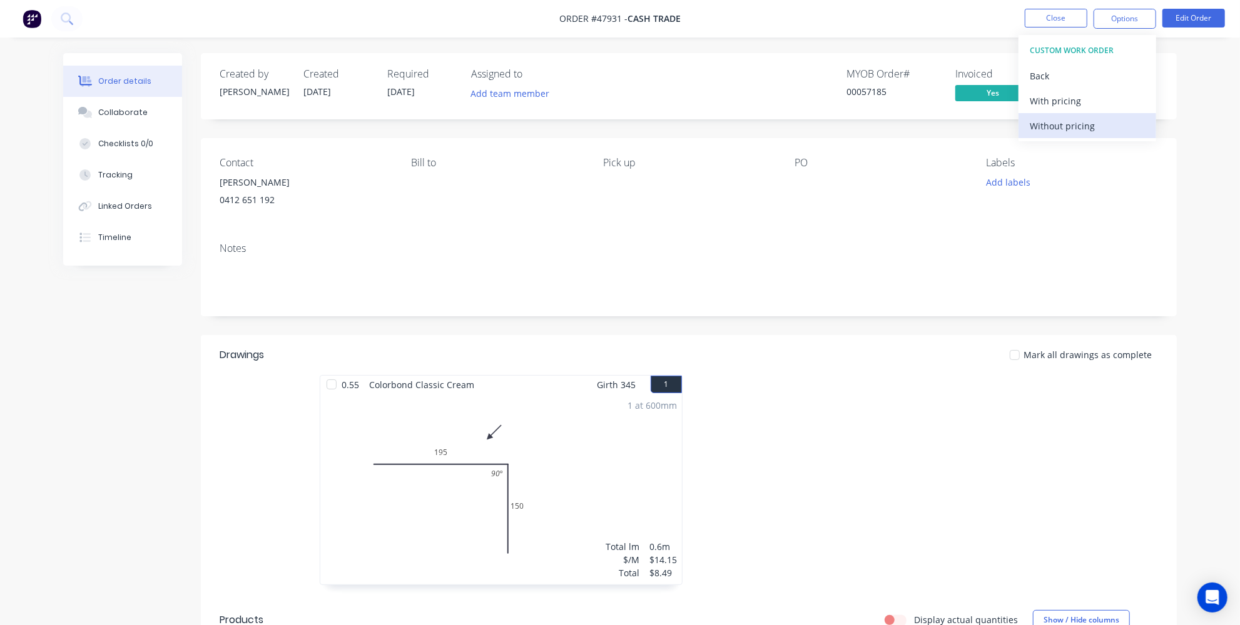
click at [1049, 128] on div "Without pricing" at bounding box center [1086, 126] width 115 height 18
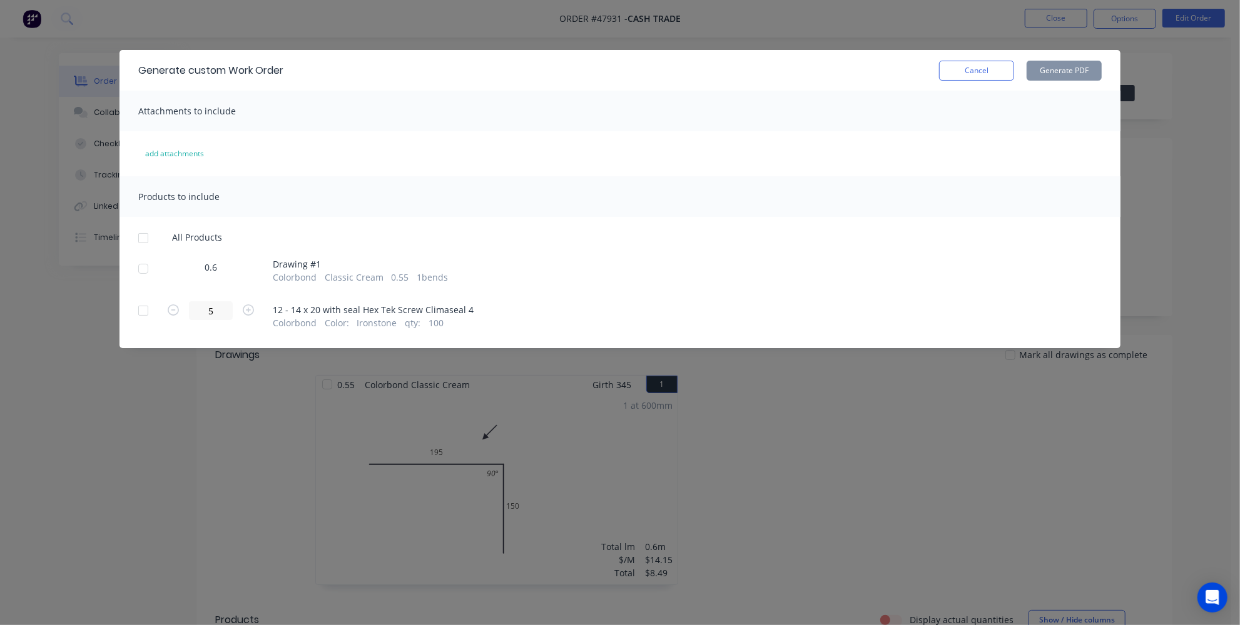
click at [145, 271] on div at bounding box center [143, 268] width 25 height 25
click at [1042, 73] on button "Generate PDF" at bounding box center [1063, 71] width 75 height 20
